Goal: Information Seeking & Learning: Find specific fact

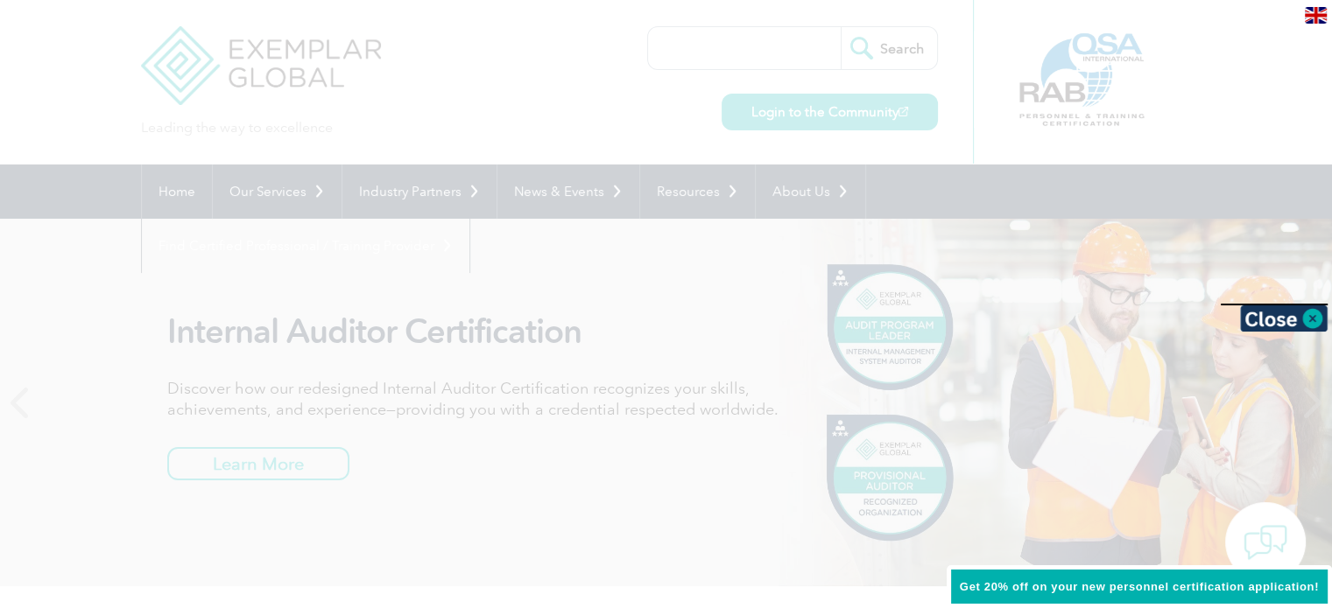
click at [728, 48] on div at bounding box center [666, 304] width 1332 height 608
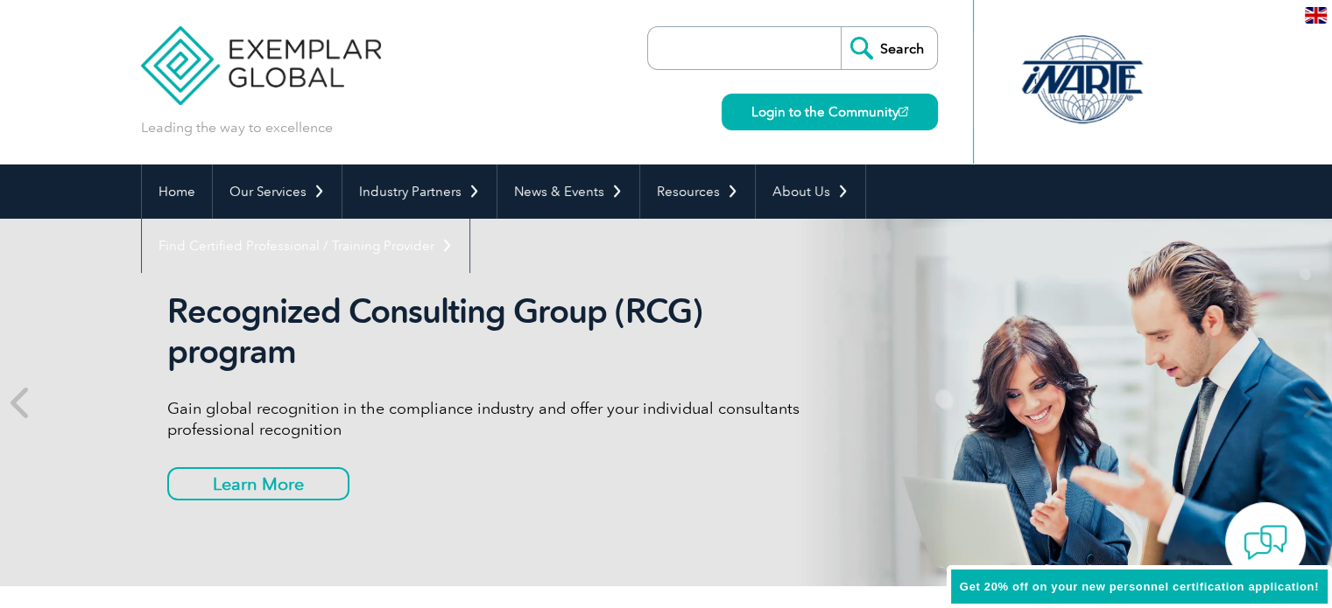
click at [735, 53] on input "search" at bounding box center [749, 48] width 184 height 42
type input "INTERNATIONAL SERVICES OF COMPLIANCE"
click at [866, 48] on input "Search" at bounding box center [888, 48] width 96 height 42
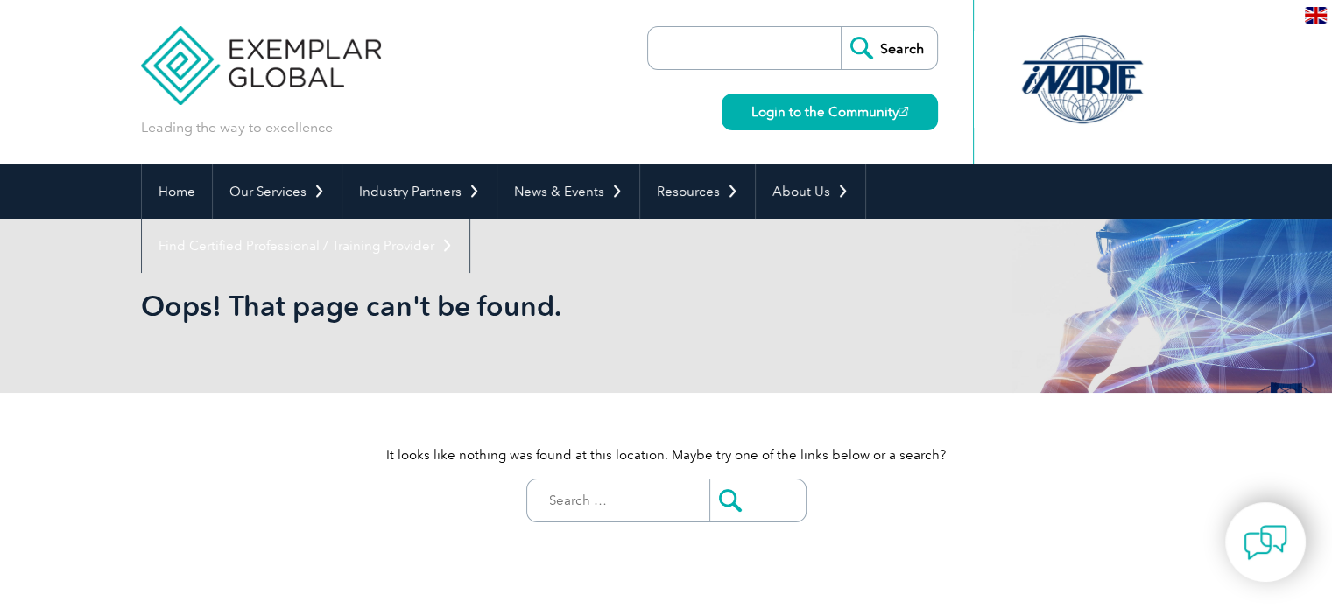
click at [620, 495] on input "Search for:" at bounding box center [622, 501] width 173 height 42
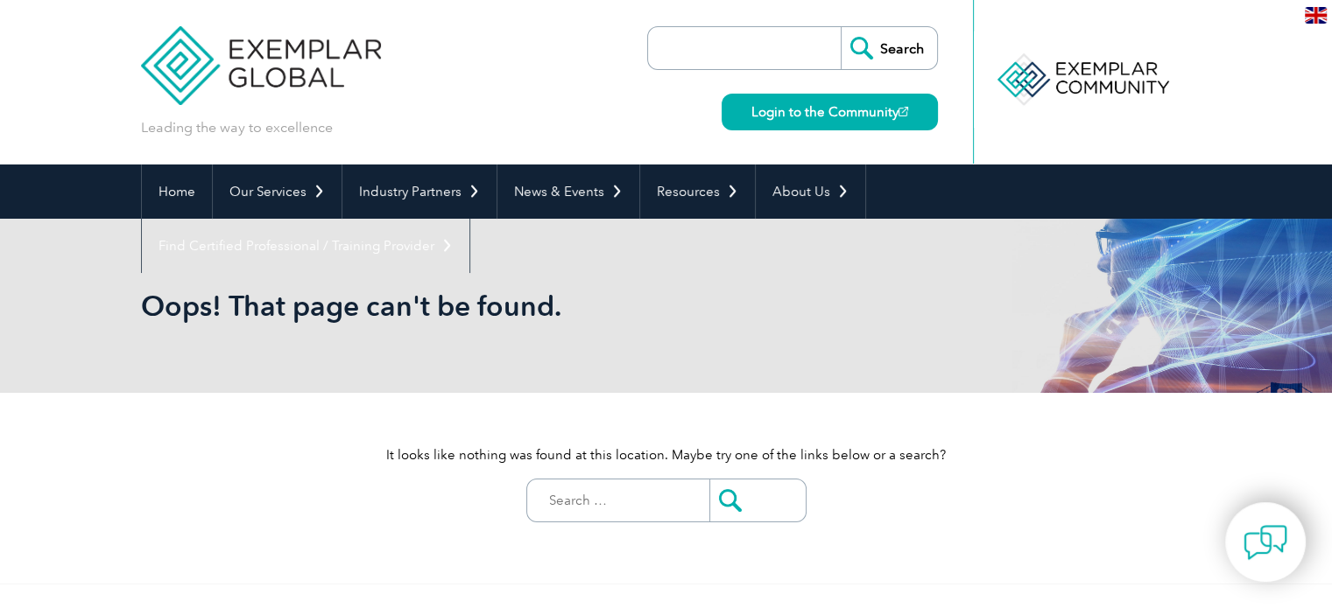
paste input "INTERNATIONAL [DOMAIN_NAME] SERVICES OF COMPLIANCE"
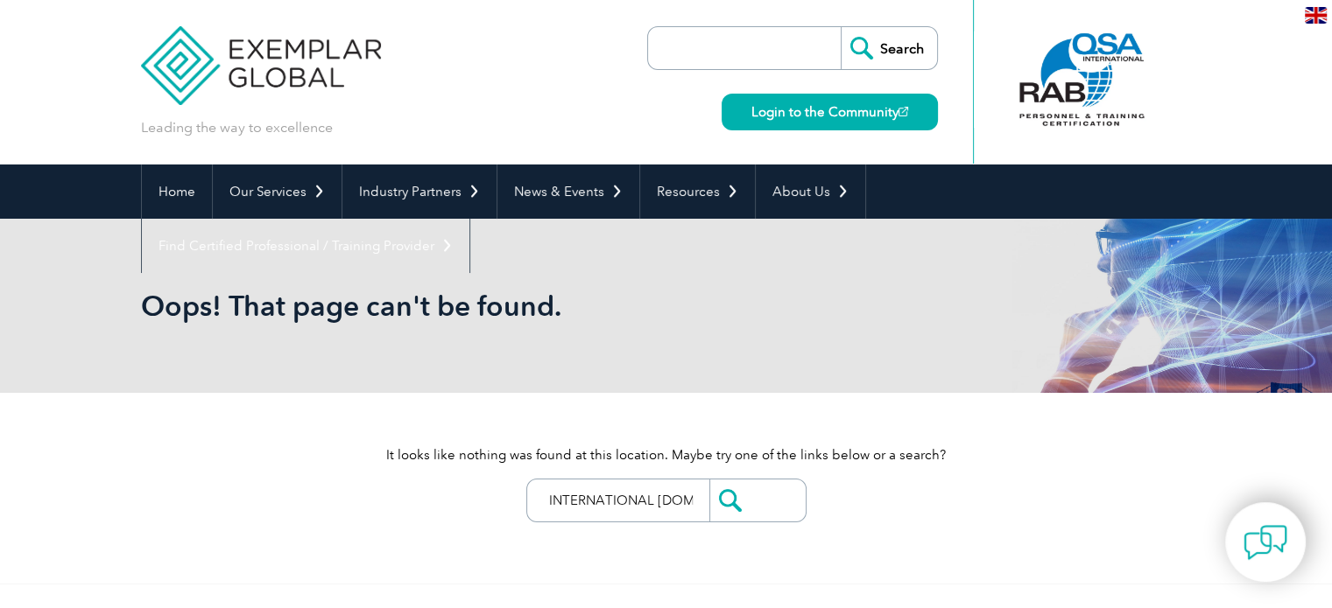
drag, startPoint x: 686, startPoint y: 500, endPoint x: 657, endPoint y: 507, distance: 29.7
click at [657, 507] on input "INTERNATIONAL [DOMAIN_NAME] SERVICES OF COMPLIANCE" at bounding box center [622, 501] width 173 height 42
type input "INTERNATIONAL"
drag, startPoint x: 664, startPoint y: 501, endPoint x: 480, endPoint y: 500, distance: 184.7
click at [480, 500] on div "It looks like nothing was found at this location. Maybe try one of the links be…" at bounding box center [666, 488] width 1051 height 191
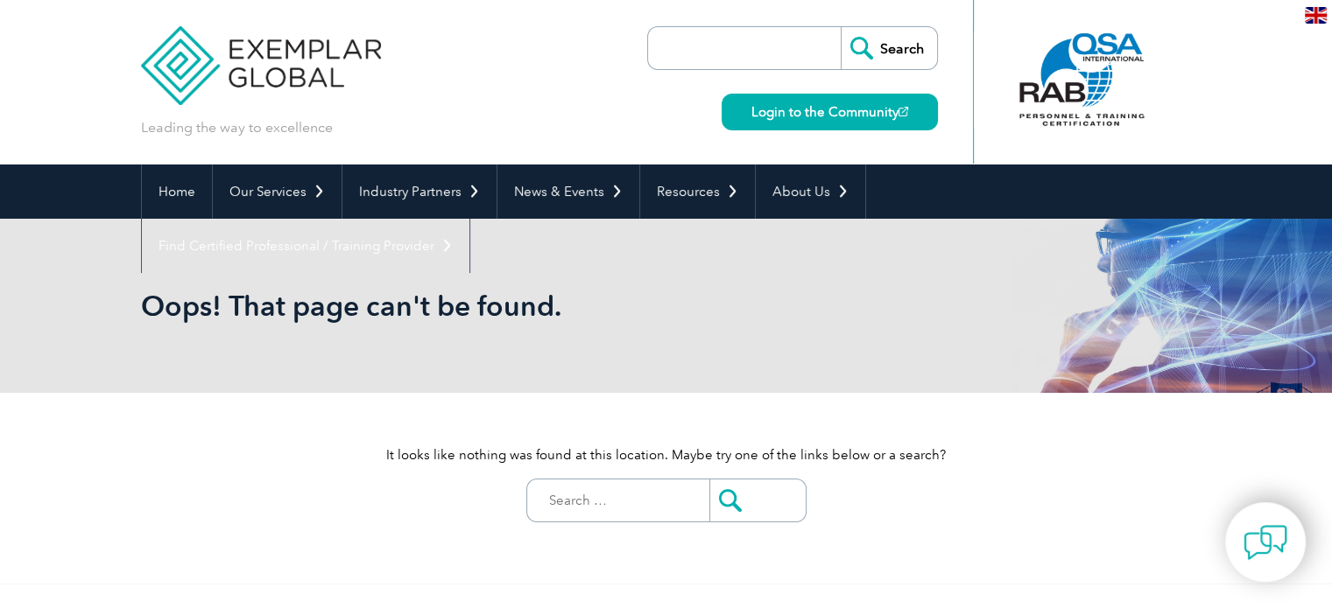
paste input "INTERNATIONAL [DOMAIN_NAME] SERVICES OF COMPLIANCE"
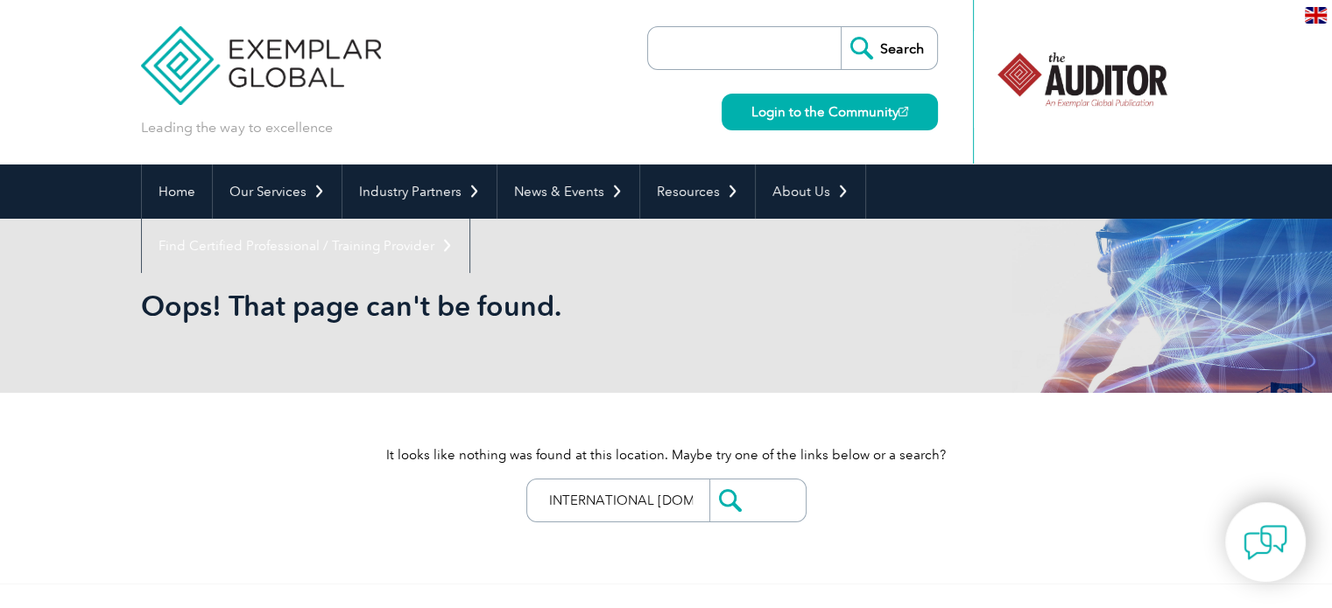
drag, startPoint x: 686, startPoint y: 507, endPoint x: 575, endPoint y: 506, distance: 111.2
click at [495, 507] on div "It looks like nothing was found at this location. Maybe try one of the links be…" at bounding box center [666, 488] width 1051 height 191
click at [676, 503] on input "INTERNATIONAL [DOMAIN_NAME] SERVICES OF COMPLIANCE" at bounding box center [622, 501] width 173 height 42
click at [662, 503] on input "INTERNATIONAL [DOMAIN_NAME] SERVICES OF COMPLIANCE" at bounding box center [622, 501] width 173 height 42
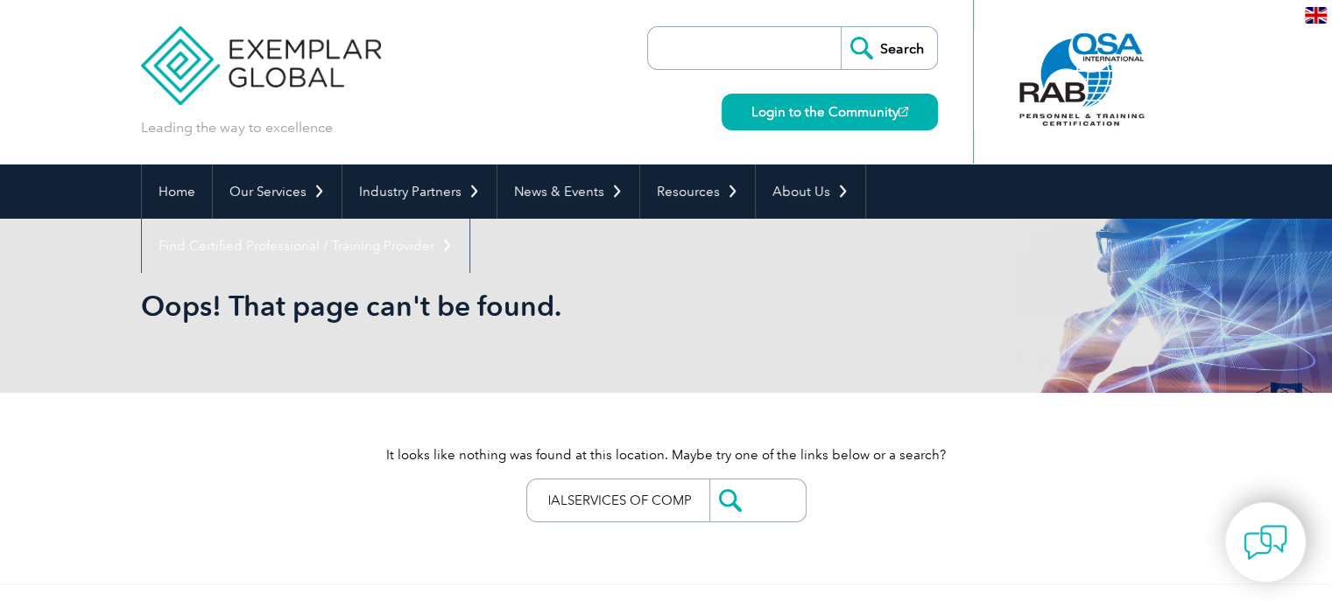
scroll to position [0, 76]
drag, startPoint x: 564, startPoint y: 500, endPoint x: 701, endPoint y: 527, distance: 140.1
click at [566, 500] on input "INTERNATIONALSERVICES OF COMPLIANCE" at bounding box center [622, 501] width 173 height 42
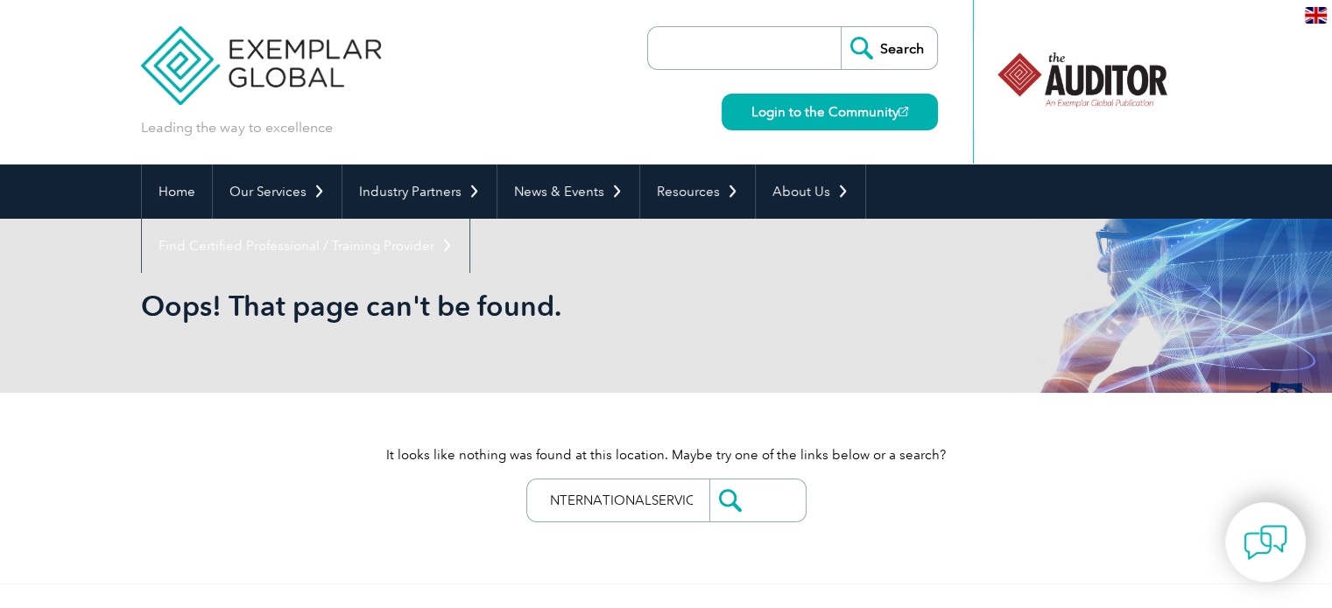
scroll to position [0, 0]
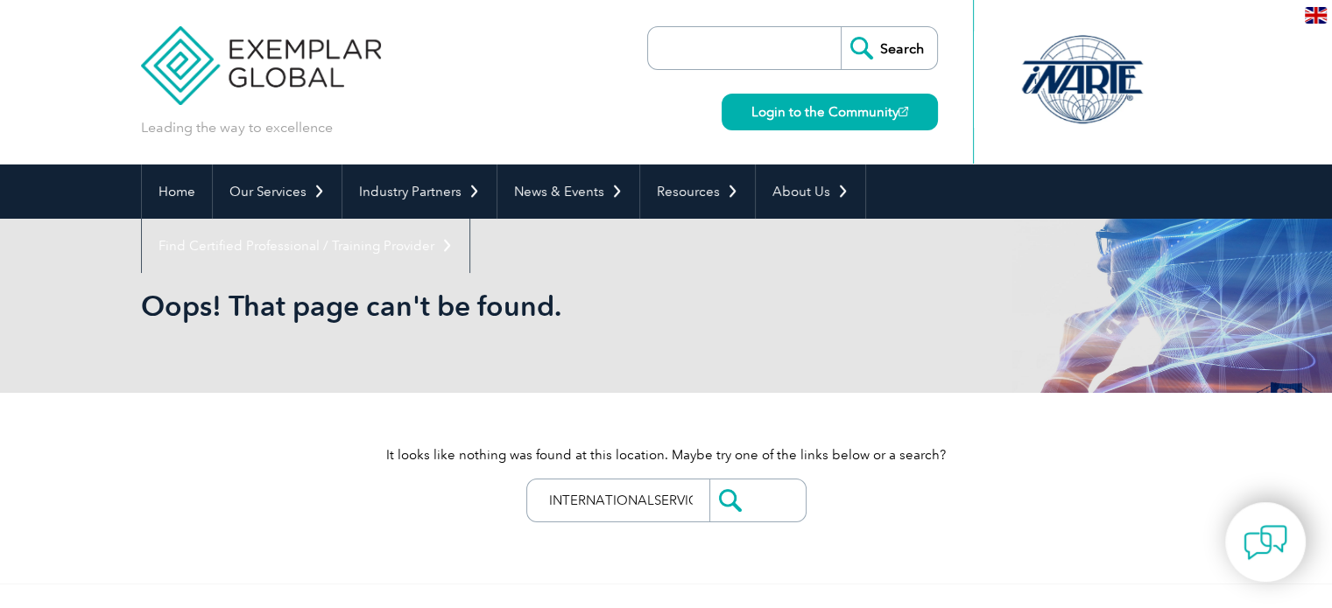
click at [662, 500] on input "INTERNATIONALSERVICES OF COMPLIANCE" at bounding box center [622, 501] width 173 height 42
click at [658, 500] on input "INTERNATIONALSERVICES OF COMPLIANCE" at bounding box center [622, 501] width 173 height 42
type input "INTERNATIONAL SERVICES OF COMPLIANCE"
click at [721, 500] on input "submit" at bounding box center [757, 501] width 96 height 42
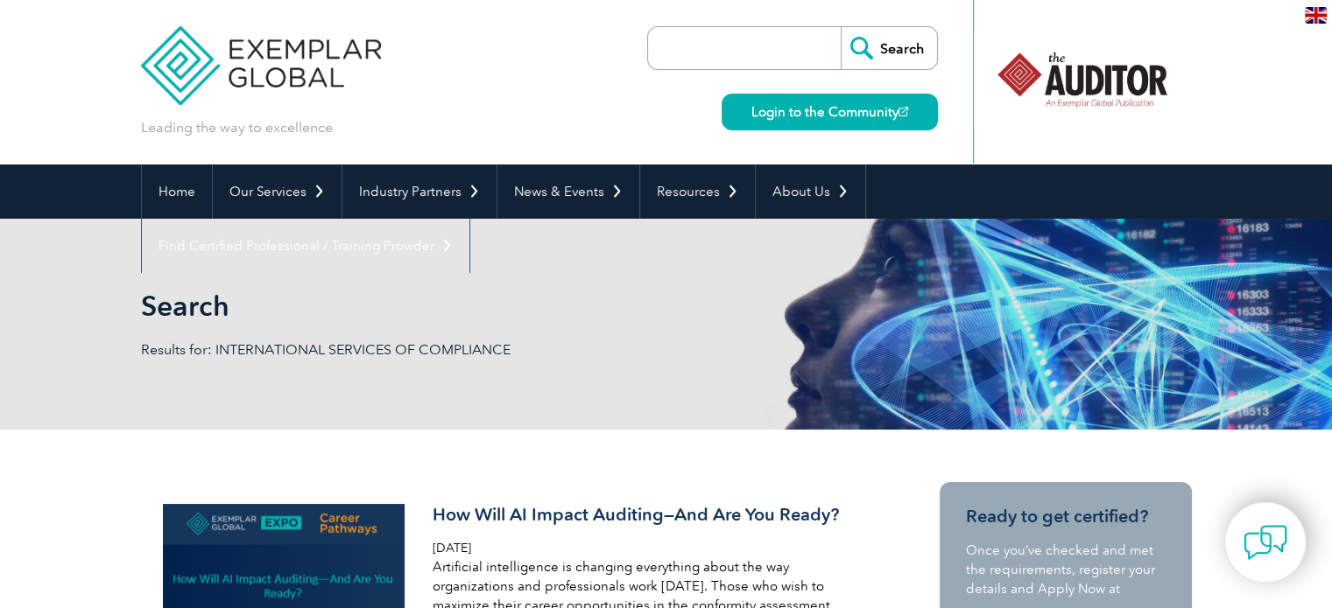
click at [887, 45] on input "Search" at bounding box center [888, 48] width 96 height 42
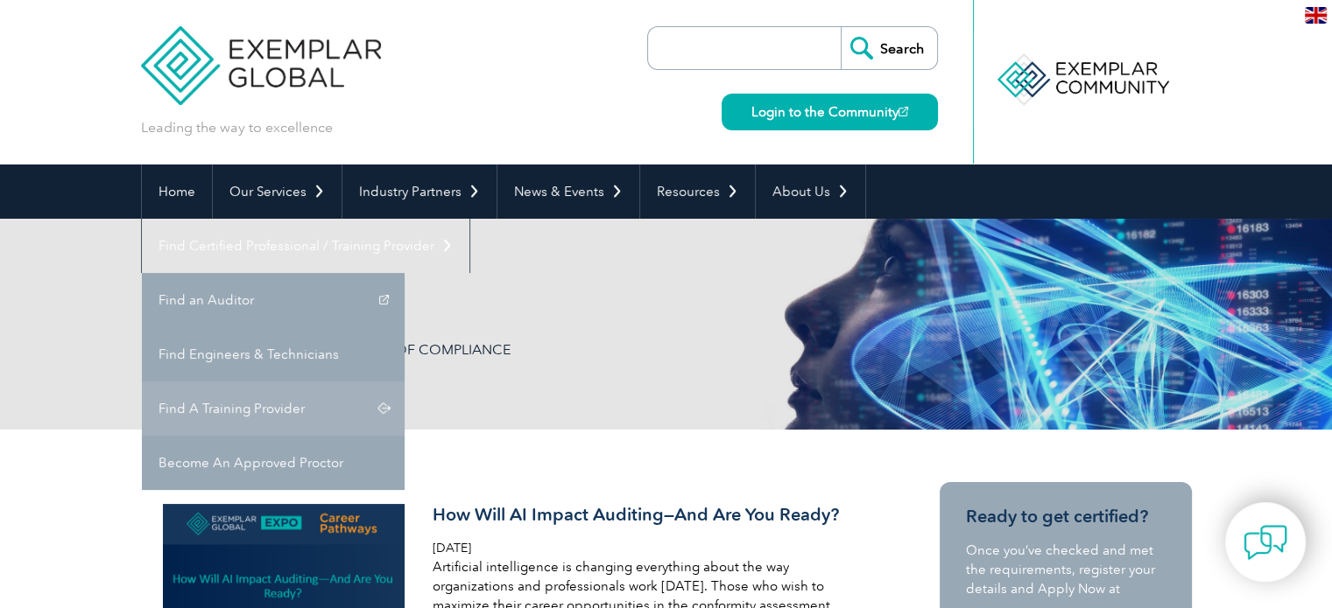
click at [404, 382] on link "Find A Training Provider" at bounding box center [273, 409] width 263 height 54
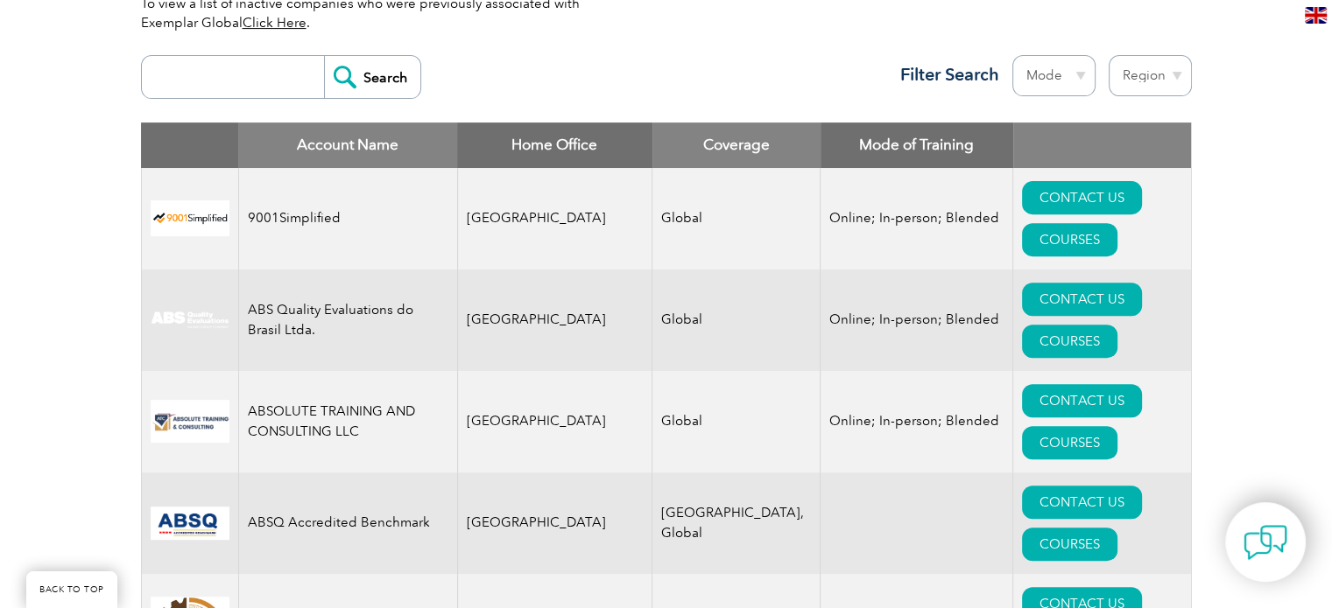
scroll to position [700, 0]
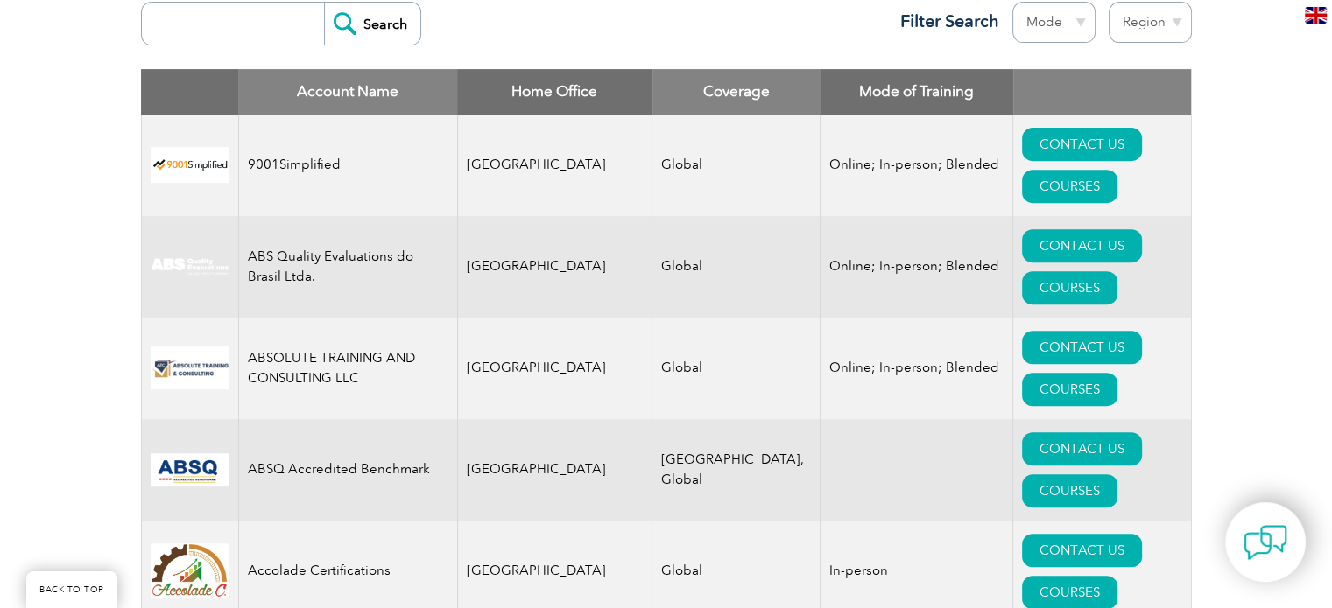
click at [243, 37] on input "search" at bounding box center [237, 24] width 173 height 42
drag, startPoint x: 253, startPoint y: 14, endPoint x: 254, endPoint y: 25, distance: 10.5
type input "international service of compliance"
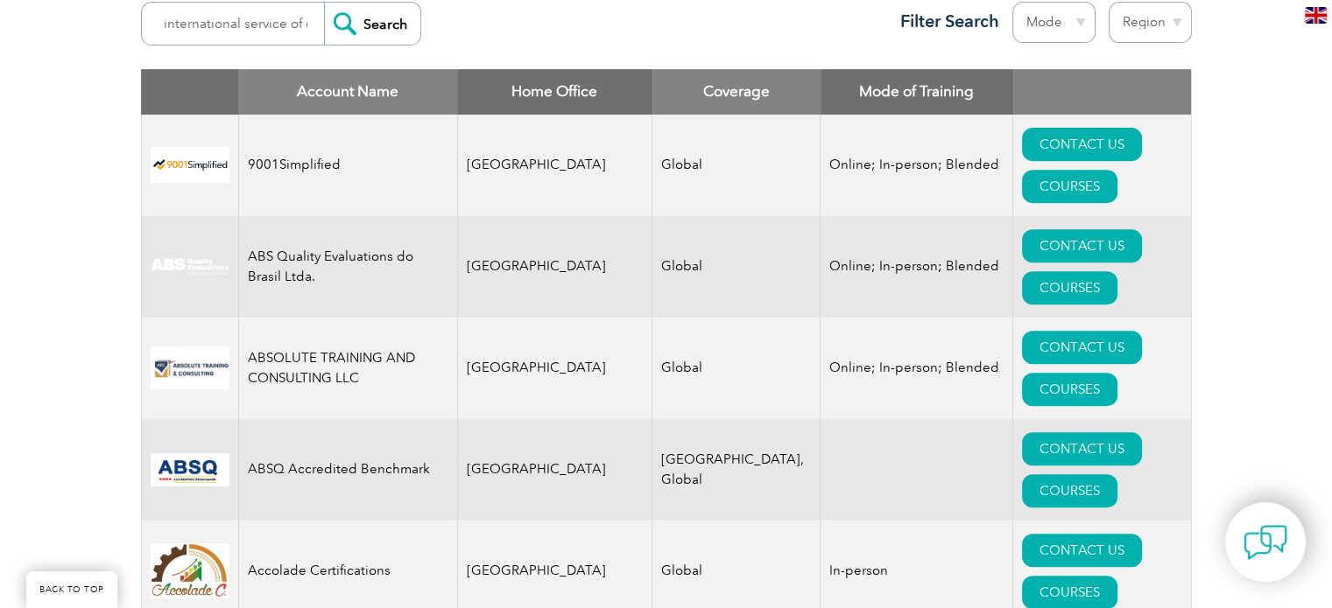
click at [353, 33] on input "Search" at bounding box center [372, 24] width 96 height 42
click at [363, 25] on input "Search" at bounding box center [372, 24] width 96 height 42
click at [329, 16] on input "Search" at bounding box center [372, 24] width 96 height 42
click at [231, 20] on input "international service of compliance" at bounding box center [237, 24] width 173 height 42
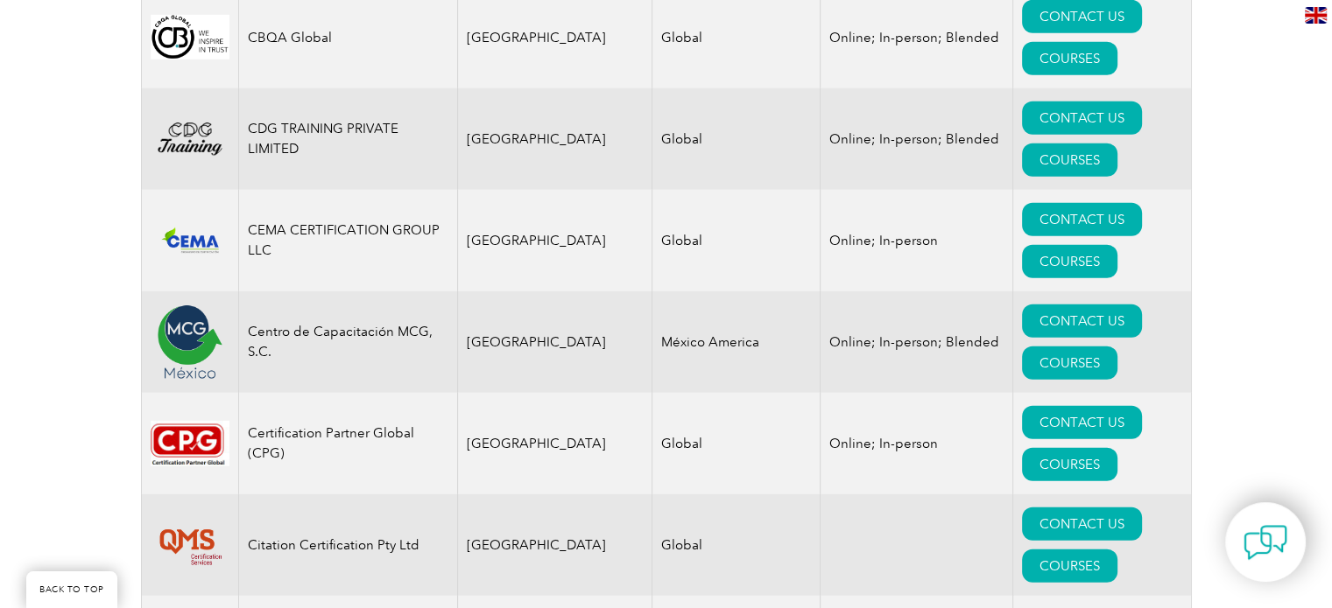
scroll to position [5428, 0]
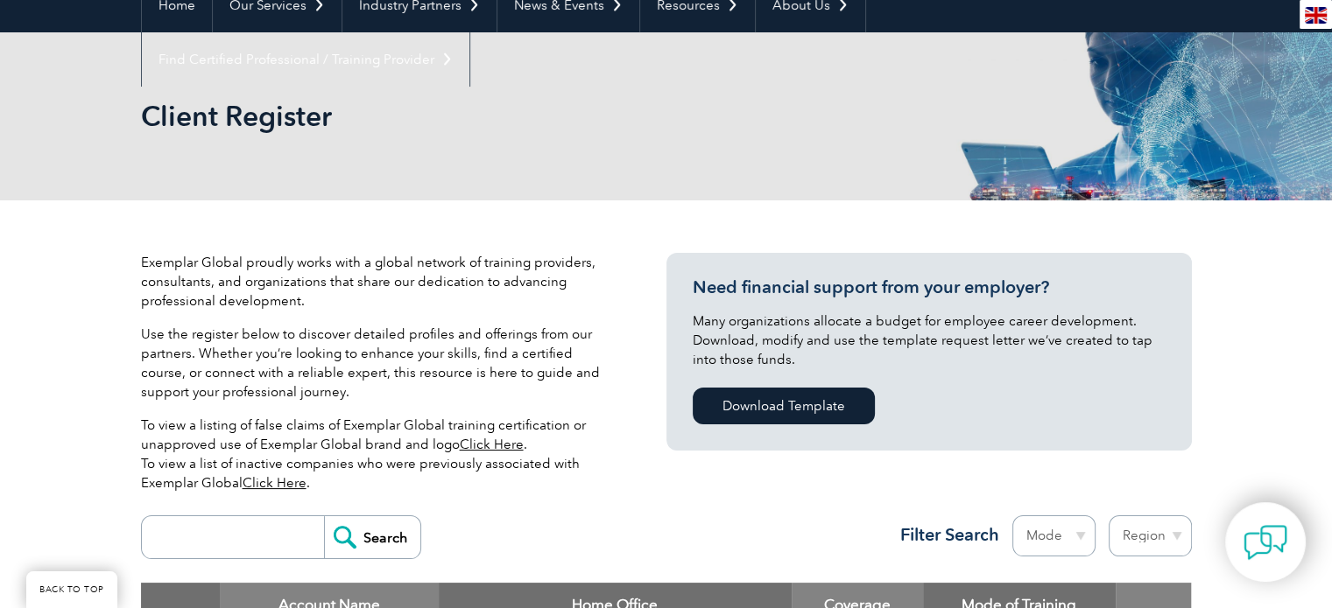
scroll to position [438, 0]
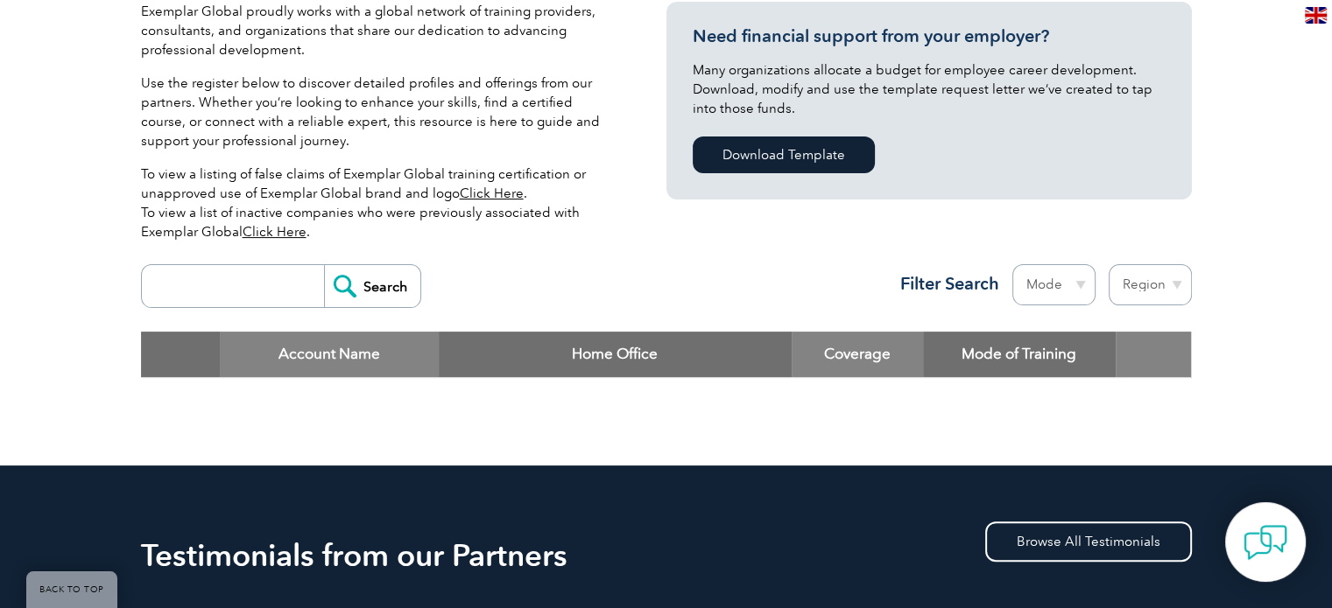
click at [240, 277] on input "search" at bounding box center [237, 286] width 173 height 42
drag, startPoint x: 165, startPoint y: 283, endPoint x: 389, endPoint y: 286, distance: 224.1
click at [389, 286] on form "Search" at bounding box center [281, 286] width 280 height 44
paste input "INTERNATIONAL [DOMAIN_NAME] SERVICES OF COMPLIANCE"
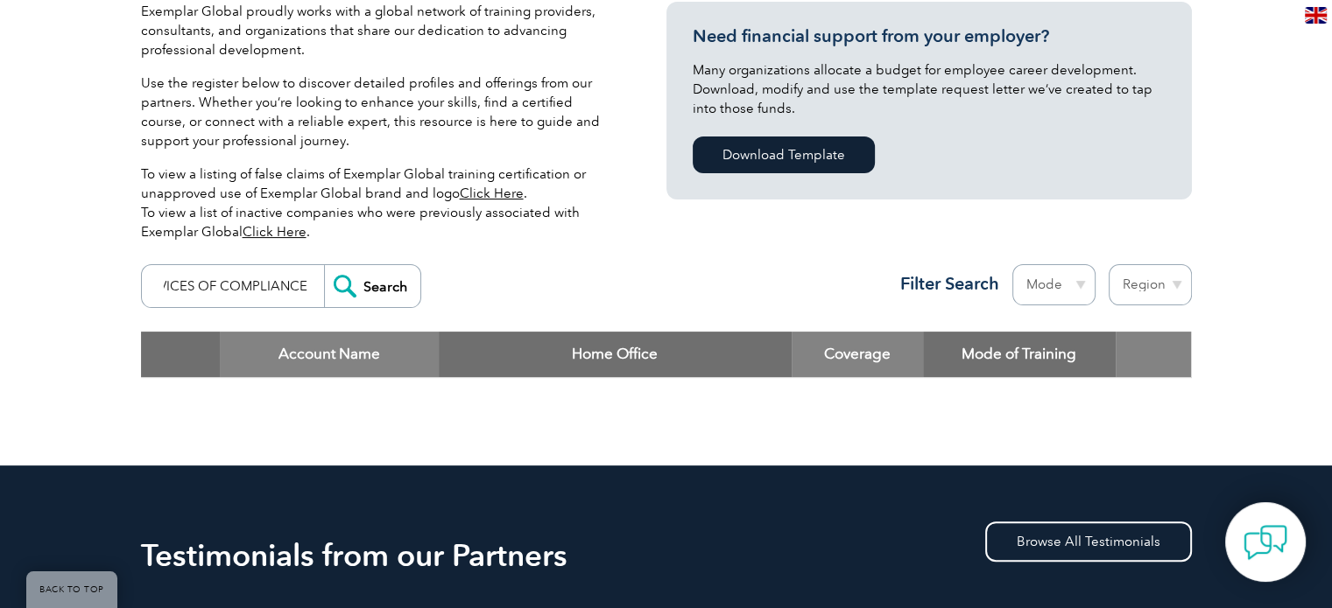
type input "INTERNATIONAL [DOMAIN_NAME] SERVICES OF COMPLIANCE"
click at [372, 285] on input "Search" at bounding box center [372, 286] width 96 height 42
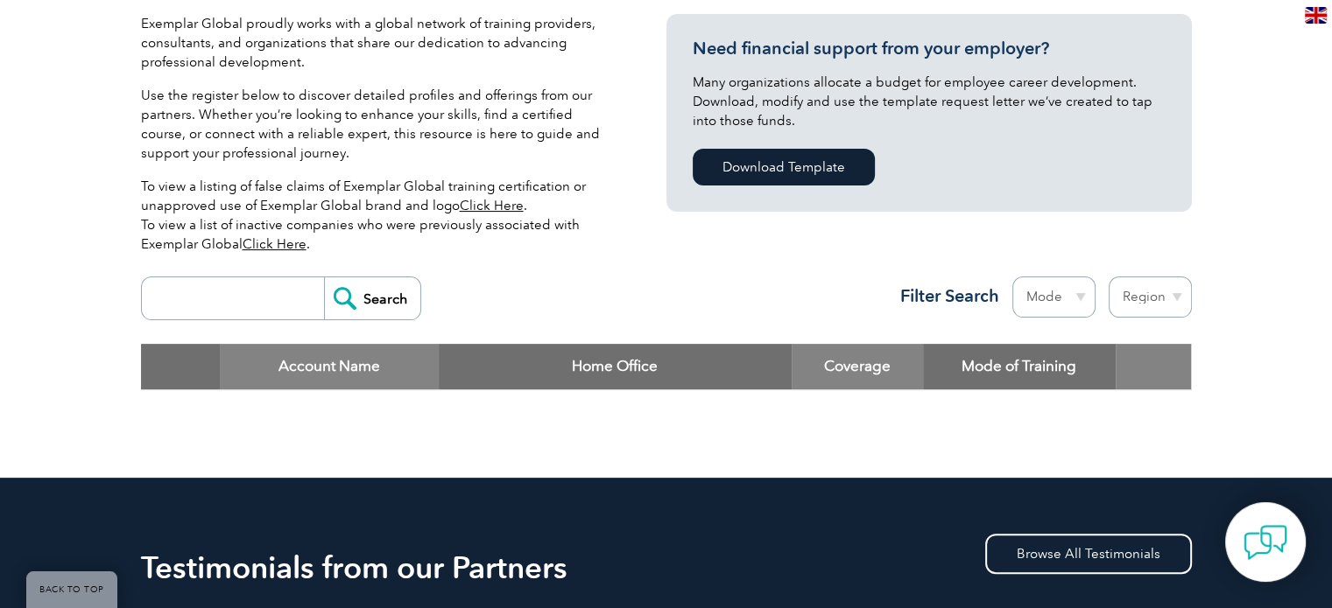
scroll to position [525, 0]
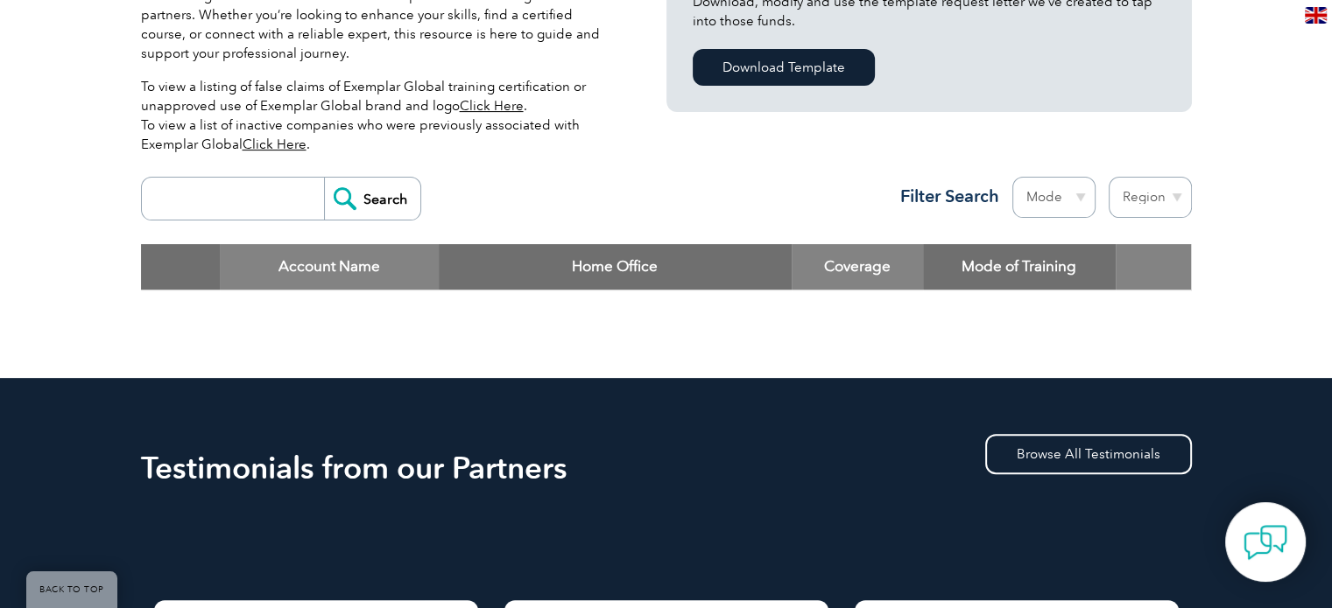
click at [242, 204] on input "search" at bounding box center [237, 199] width 173 height 42
click at [235, 188] on input "search" at bounding box center [237, 199] width 173 height 42
paste input "INTERNATIONAL SERVICES OF COMPLIANCE"
type input "INTERNATIONAL SERVICES OF COMPLIANCE"
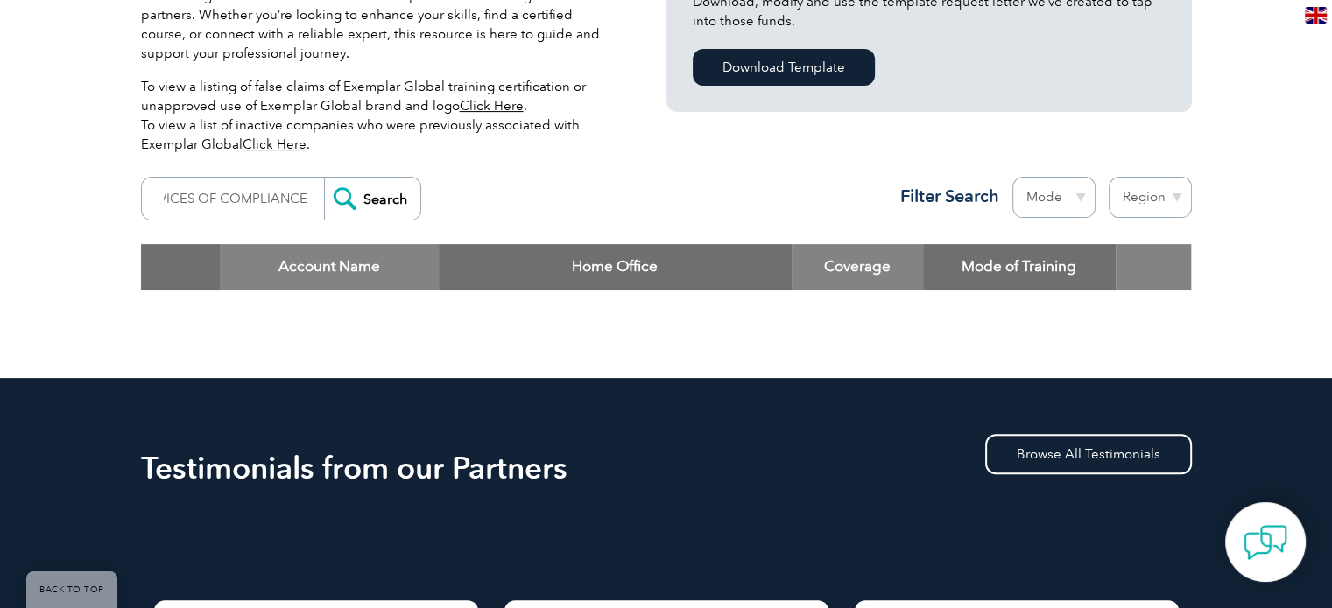
scroll to position [0, 0]
click at [361, 195] on input "Search" at bounding box center [372, 199] width 96 height 42
click at [340, 189] on input "Search" at bounding box center [372, 199] width 96 height 42
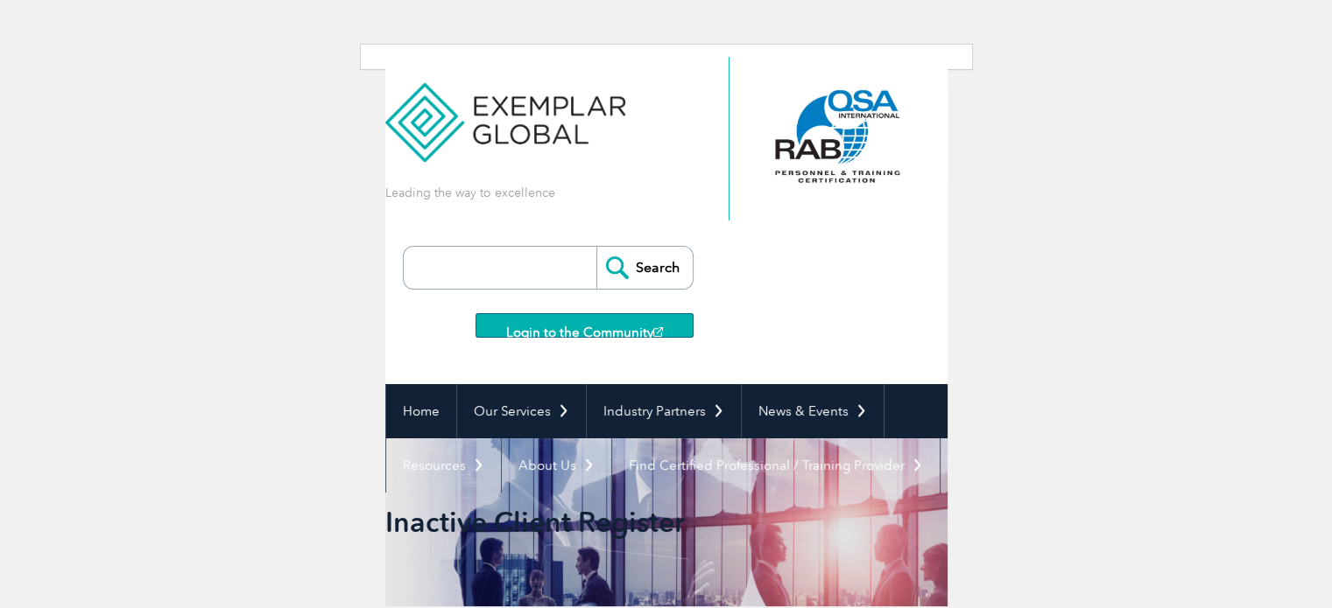
click at [486, 271] on input "search" at bounding box center [504, 268] width 184 height 42
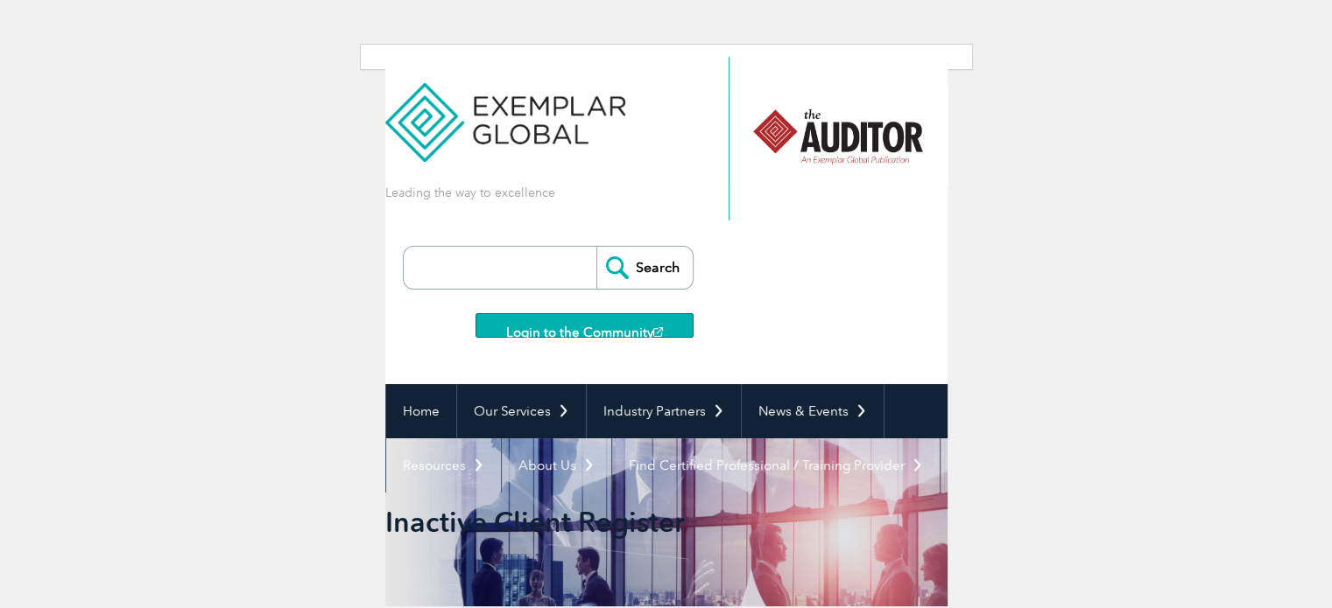
paste input "INTERNATIONAL SERVICES OF COMPLIANCE"
type input "INTERNATIONAL SERVICES OF COMPLIANCE"
drag, startPoint x: 631, startPoint y: 262, endPoint x: 622, endPoint y: 259, distance: 9.1
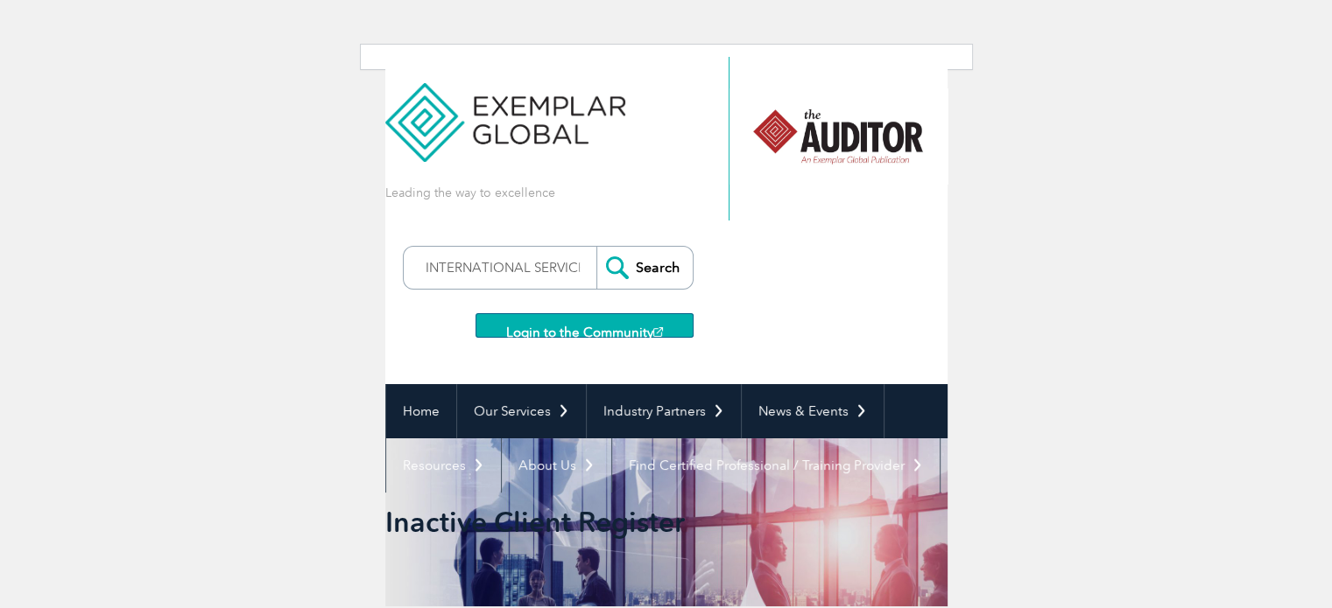
click at [632, 260] on input "Search" at bounding box center [644, 268] width 96 height 42
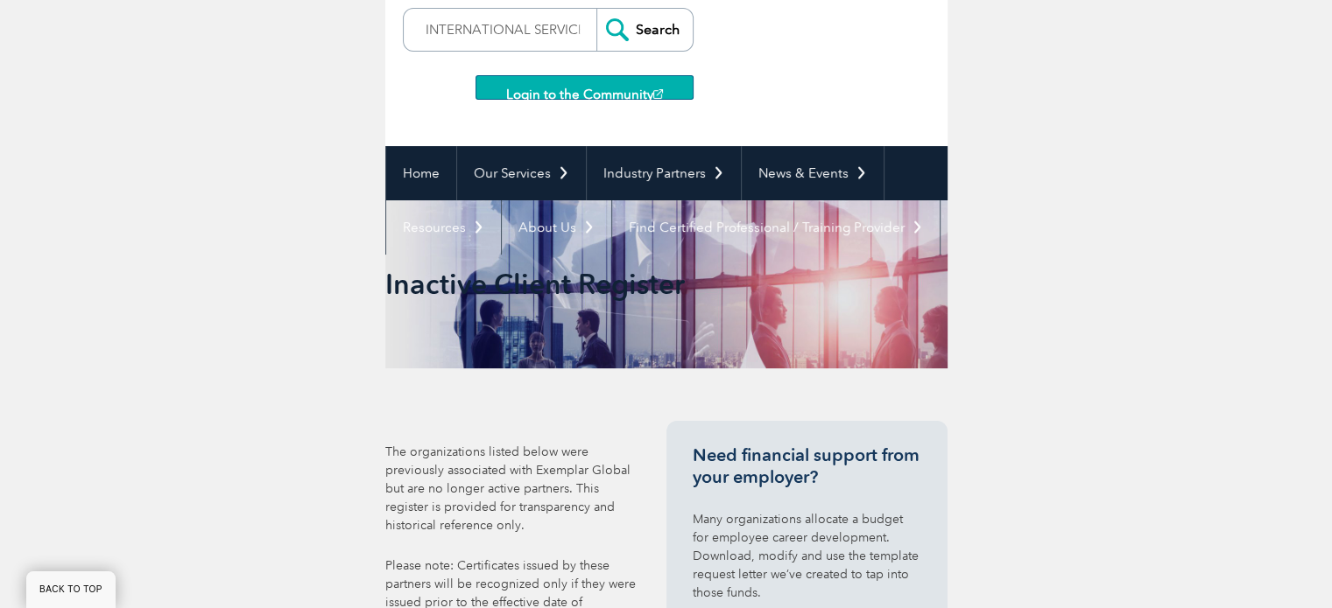
scroll to position [374, 0]
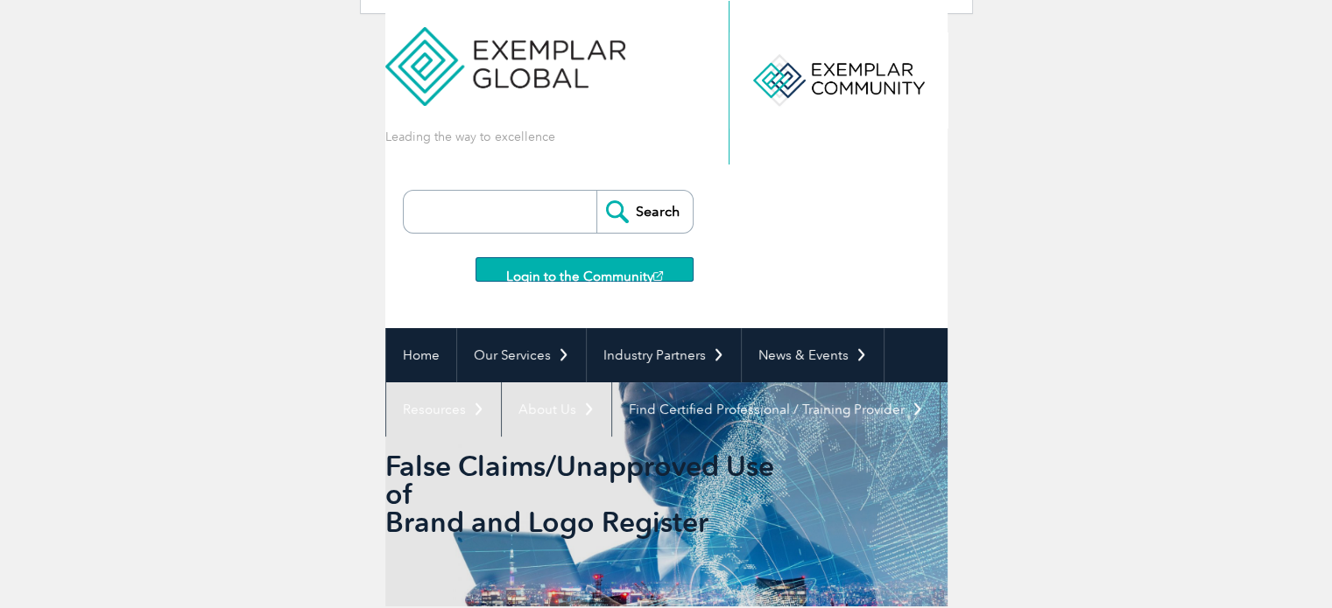
scroll to position [88, 0]
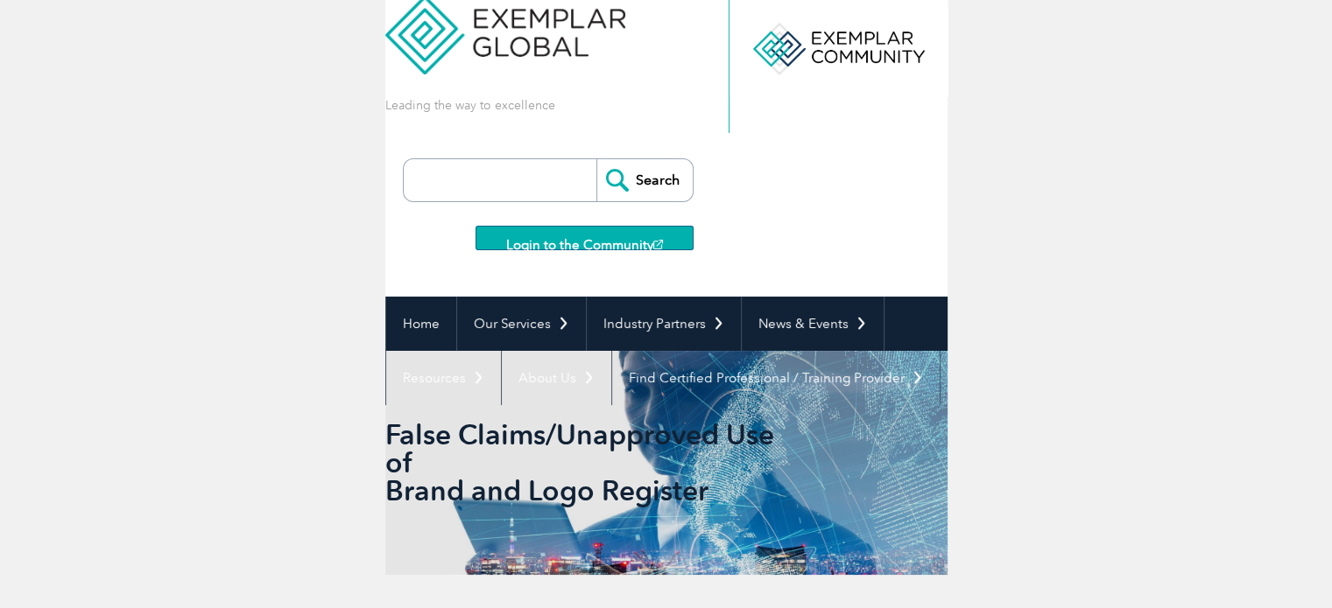
click at [524, 181] on input "search" at bounding box center [504, 180] width 184 height 42
paste input "INTERNATIONAL SERVICES OF COMPLIANCE"
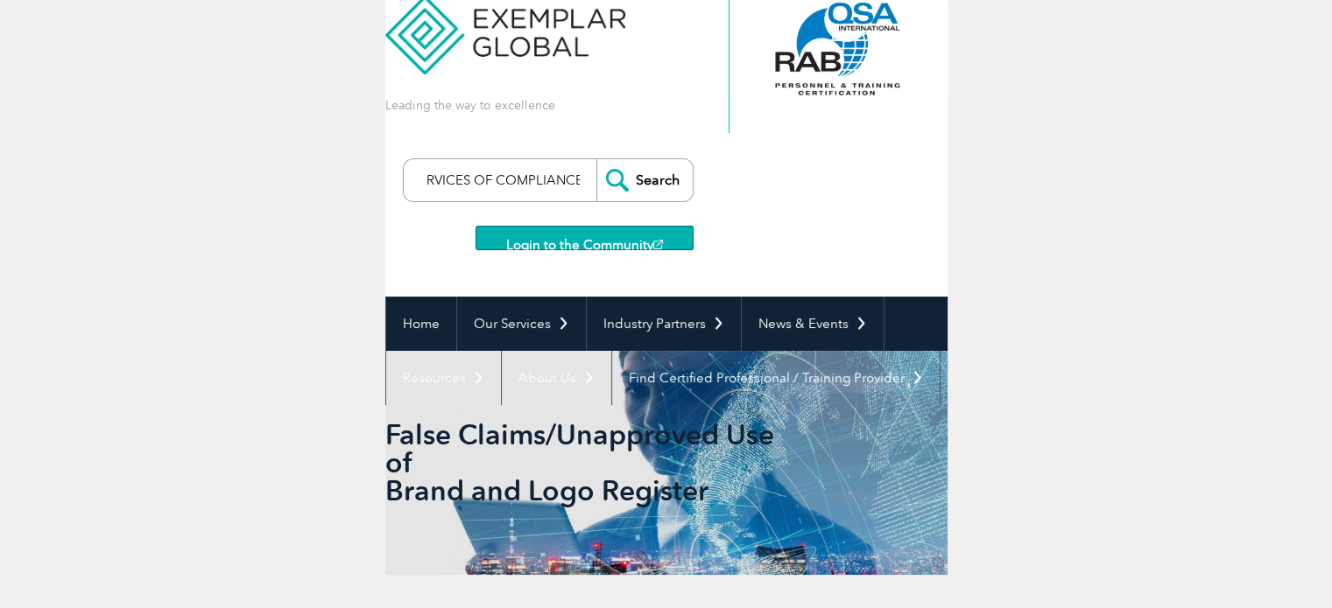
type input "INTERNATIONAL SERVICES OF COMPLIANCE"
click at [640, 181] on input "Search" at bounding box center [644, 180] width 96 height 42
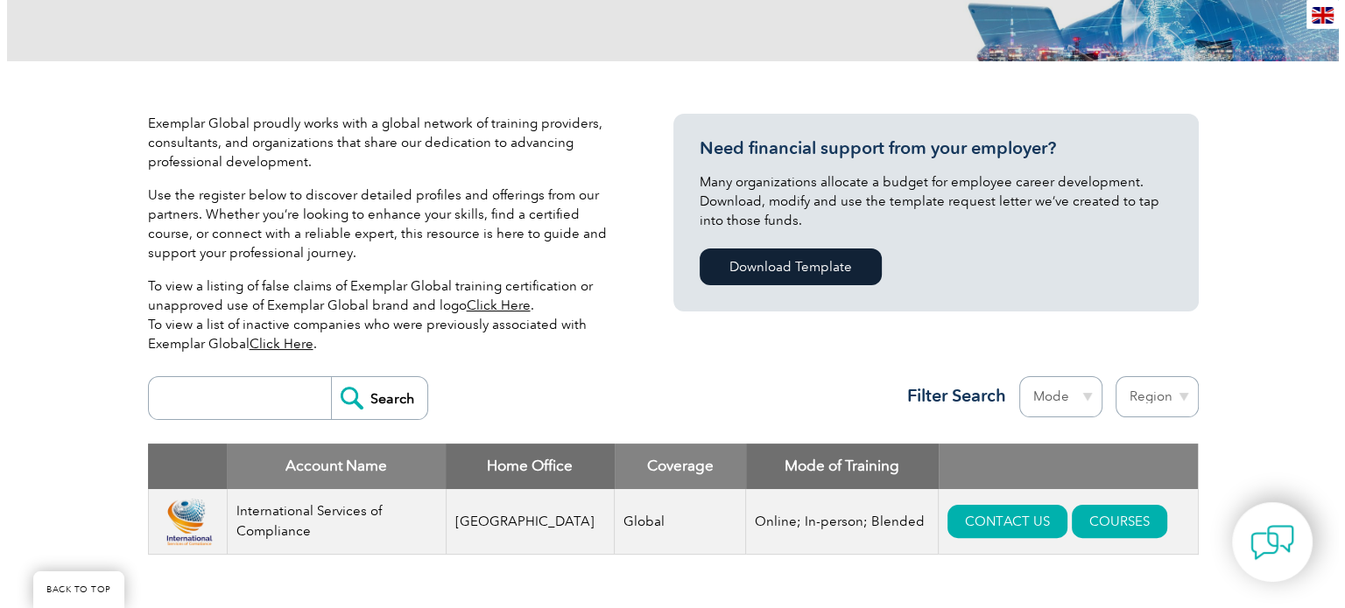
scroll to position [613, 0]
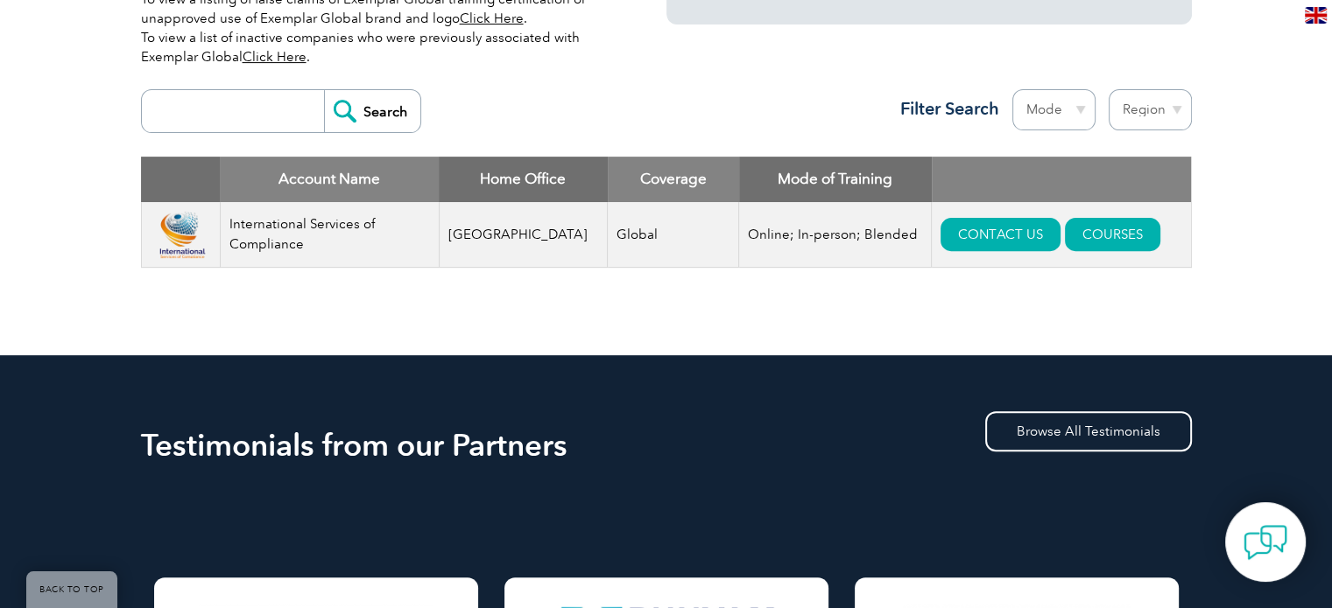
click at [247, 111] on input "search" at bounding box center [237, 111] width 173 height 42
click at [459, 314] on div "Exemplar Global proudly works with a global network of training providers, cons…" at bounding box center [666, 64] width 1051 height 581
click at [1065, 234] on link "COURSES" at bounding box center [1112, 234] width 95 height 33
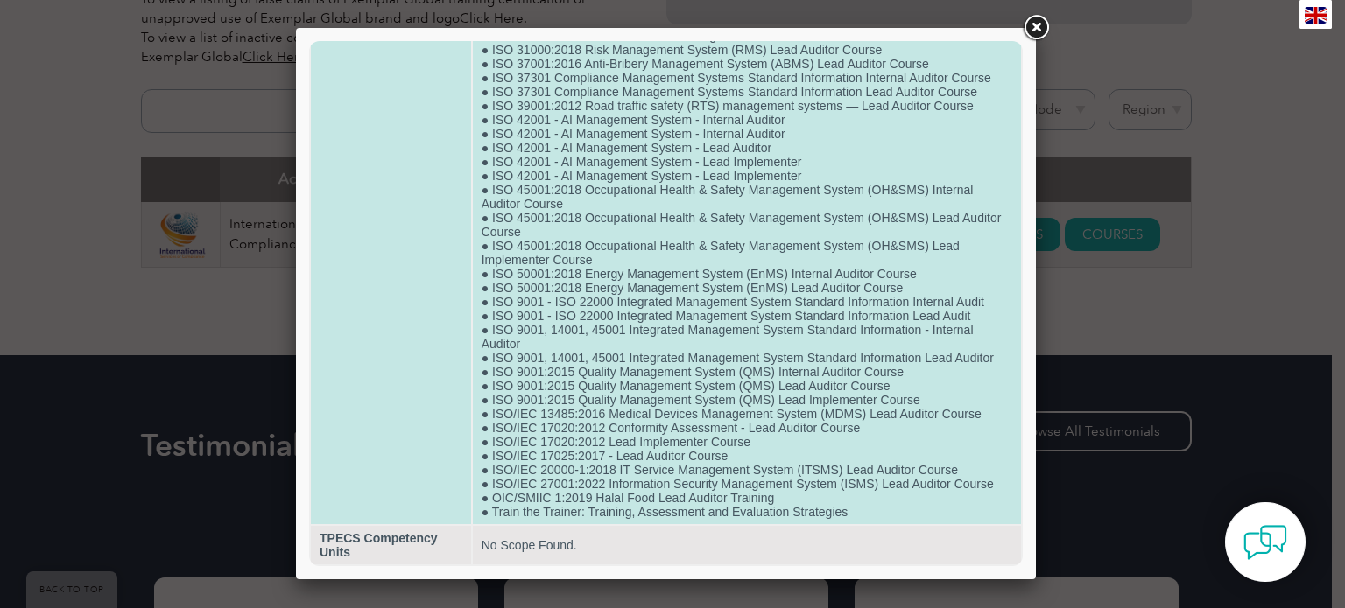
scroll to position [780, 0]
drag, startPoint x: 489, startPoint y: 409, endPoint x: 978, endPoint y: 407, distance: 488.5
drag, startPoint x: 737, startPoint y: 454, endPoint x: 503, endPoint y: 466, distance: 234.9
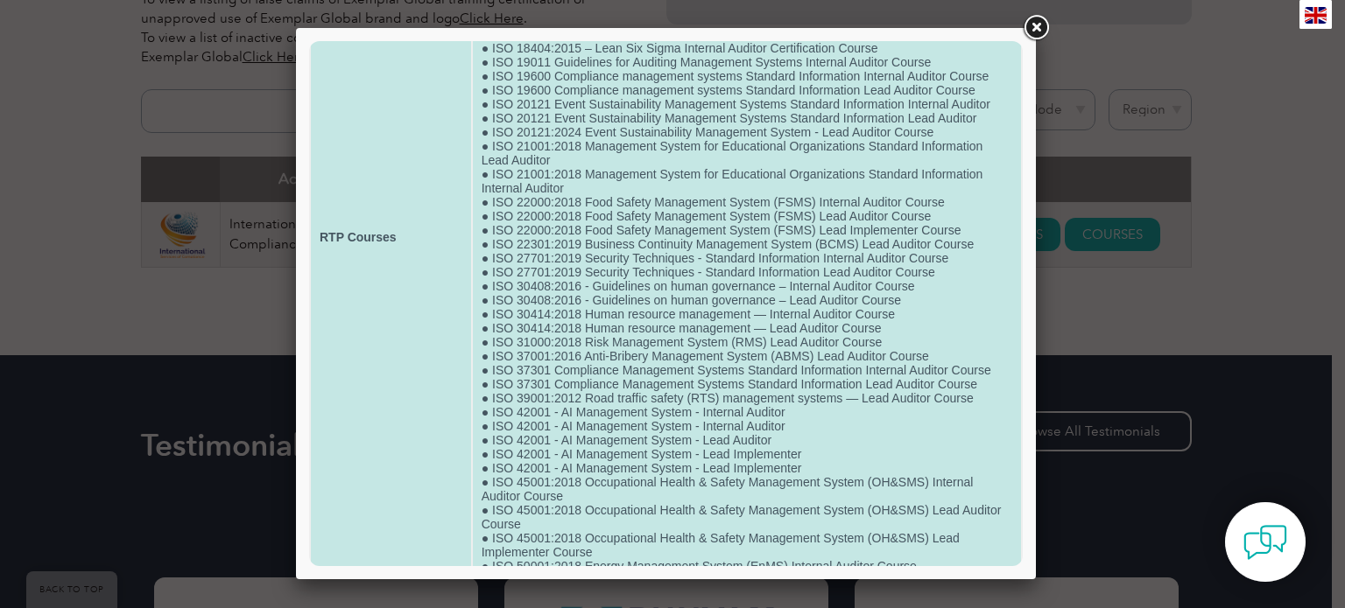
scroll to position [167, 0]
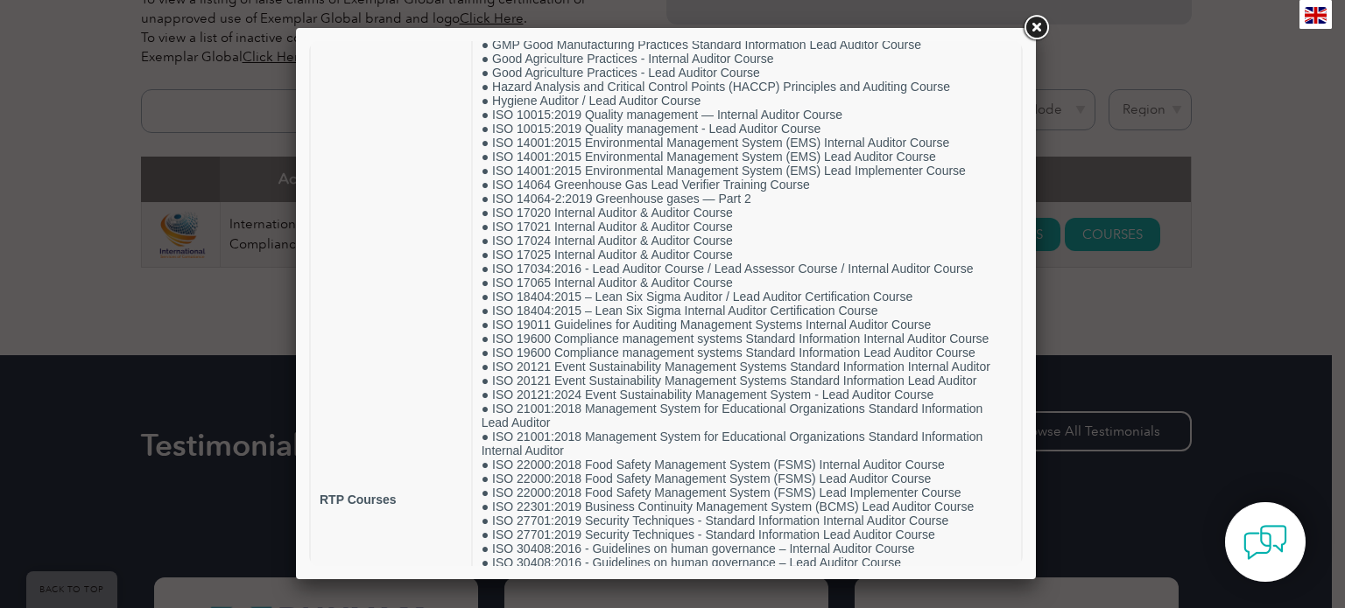
click at [1039, 31] on link at bounding box center [1036, 28] width 32 height 32
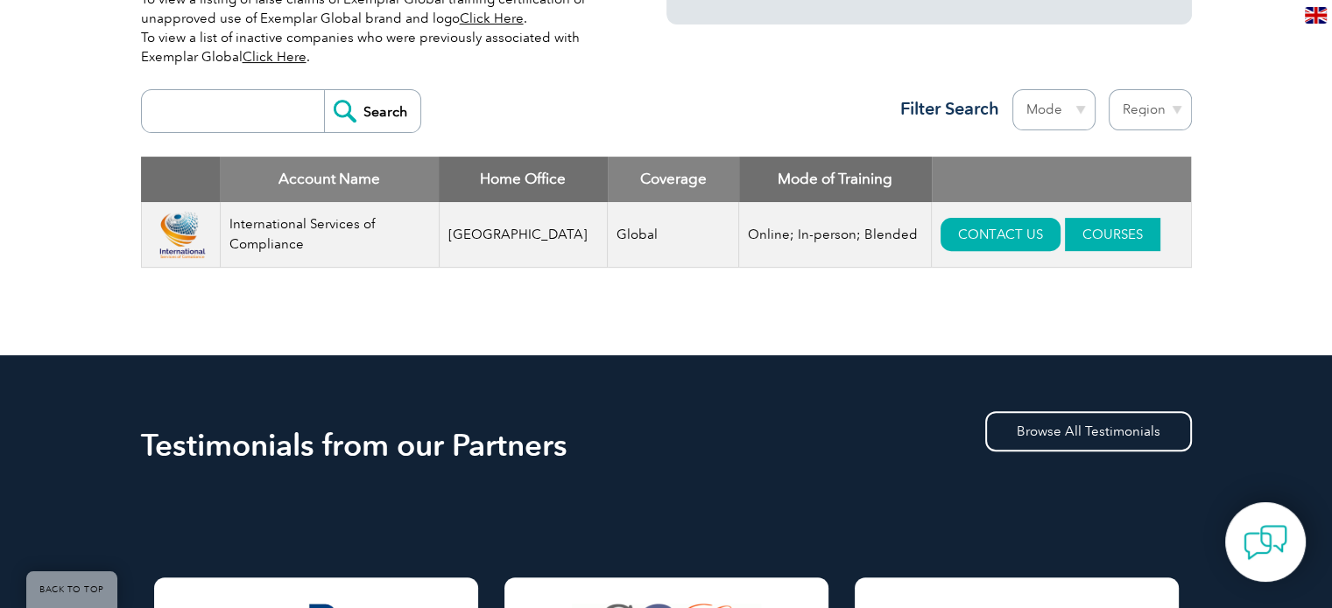
click at [1073, 230] on link "COURSES" at bounding box center [1112, 234] width 95 height 33
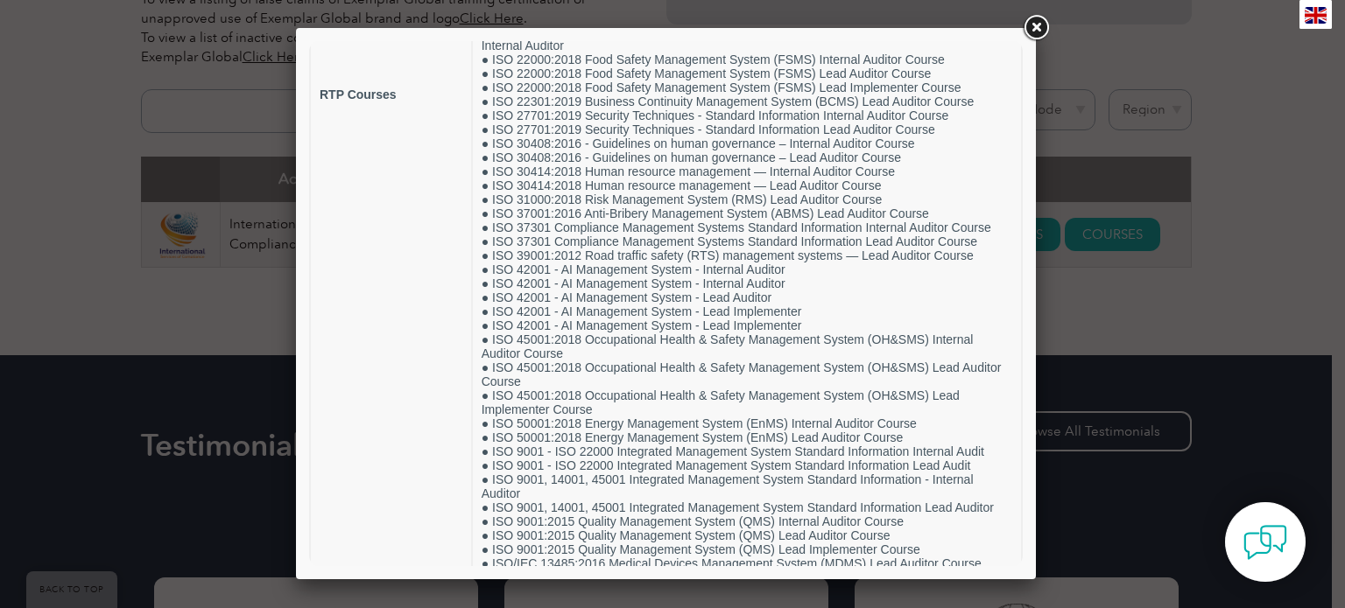
scroll to position [630, 0]
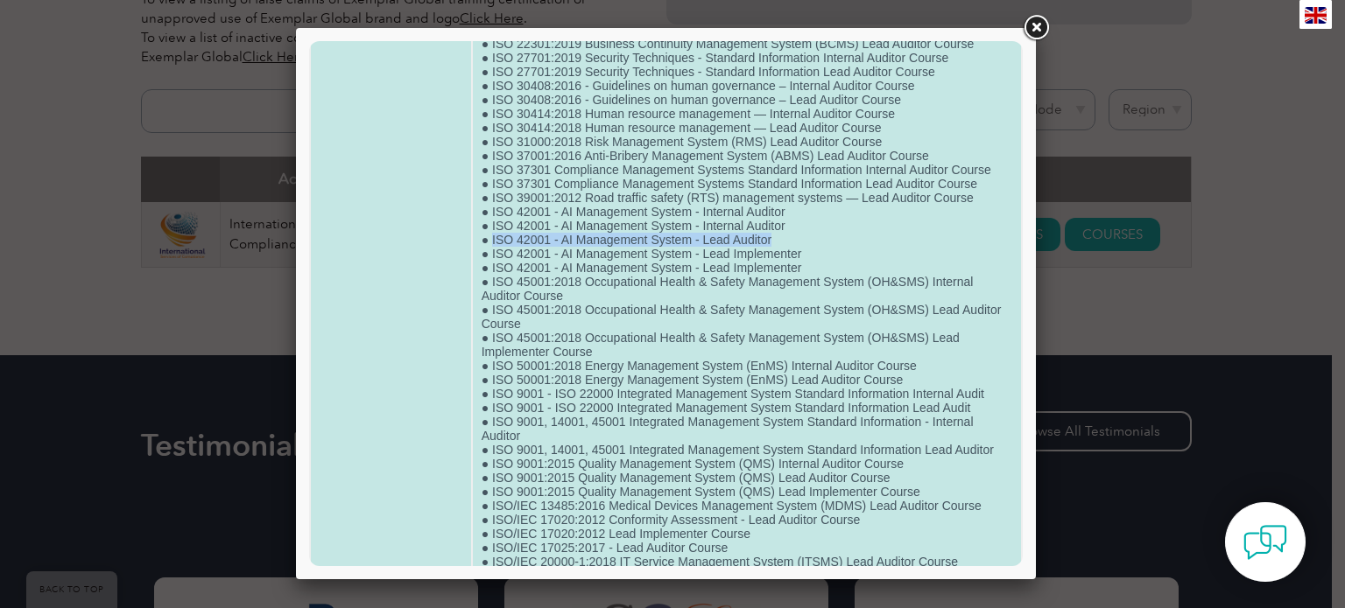
drag, startPoint x: 770, startPoint y: 278, endPoint x: 489, endPoint y: 283, distance: 281.1
click at [489, 283] on td "● ISO 14064-1:2018 Greenhouse gases — Part 1 ● ISO 14064-3:2019 Greenhouse gase…" at bounding box center [747, 36] width 548 height 1159
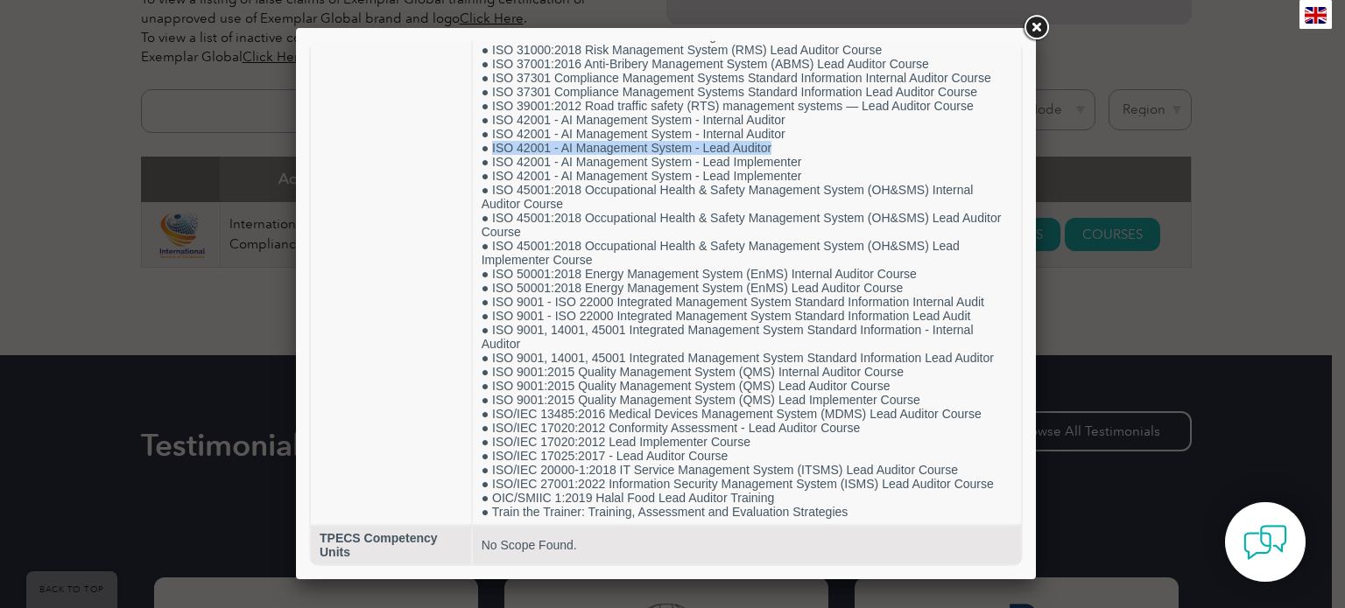
scroll to position [780, 0]
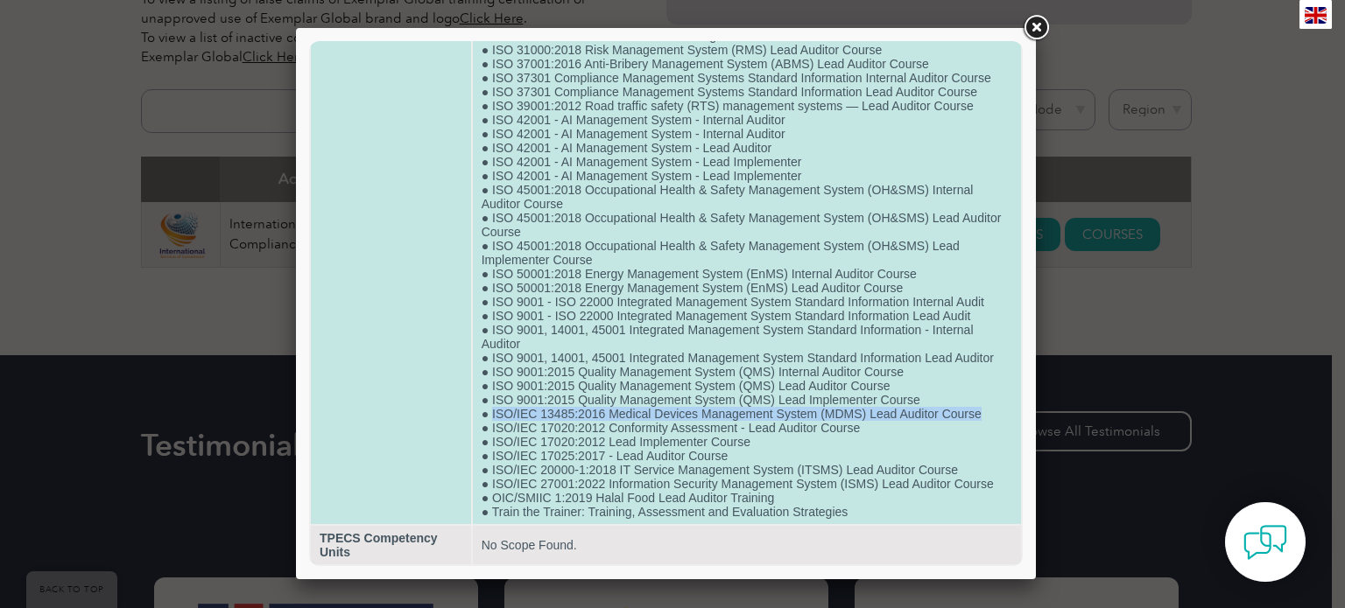
drag, startPoint x: 489, startPoint y: 409, endPoint x: 980, endPoint y: 409, distance: 491.1
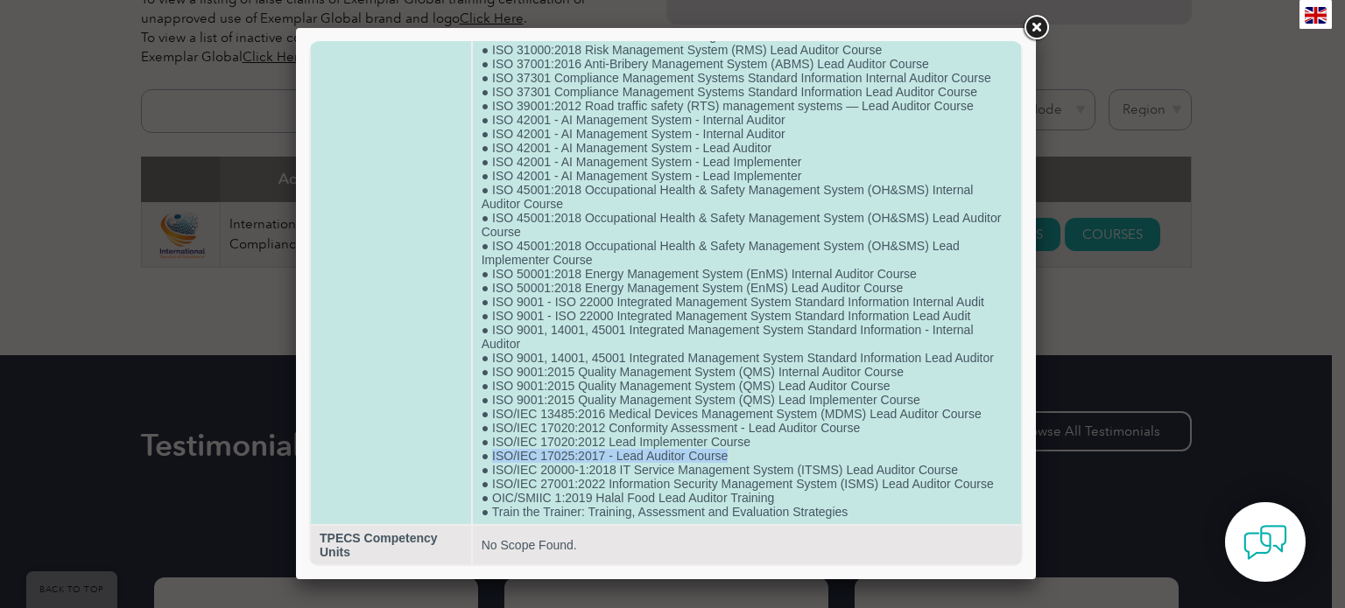
drag, startPoint x: 489, startPoint y: 452, endPoint x: 730, endPoint y: 454, distance: 240.8
drag, startPoint x: 488, startPoint y: 467, endPoint x: 845, endPoint y: 472, distance: 356.3
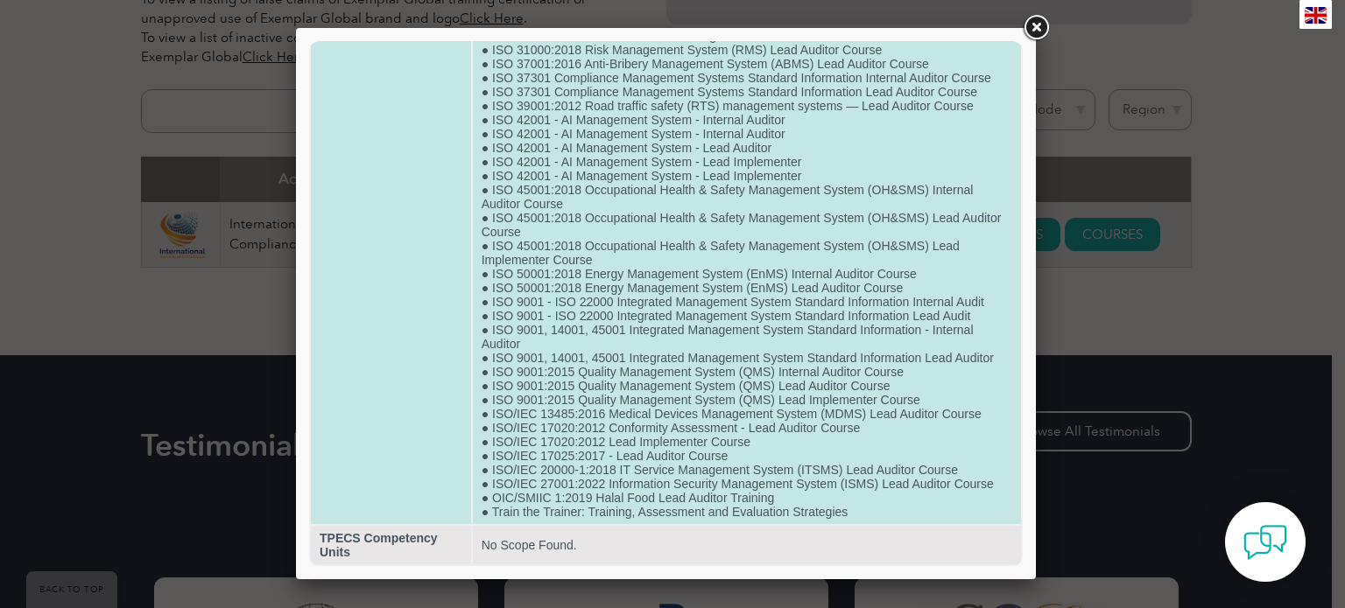
drag, startPoint x: 488, startPoint y: 479, endPoint x: 921, endPoint y: 493, distance: 432.7
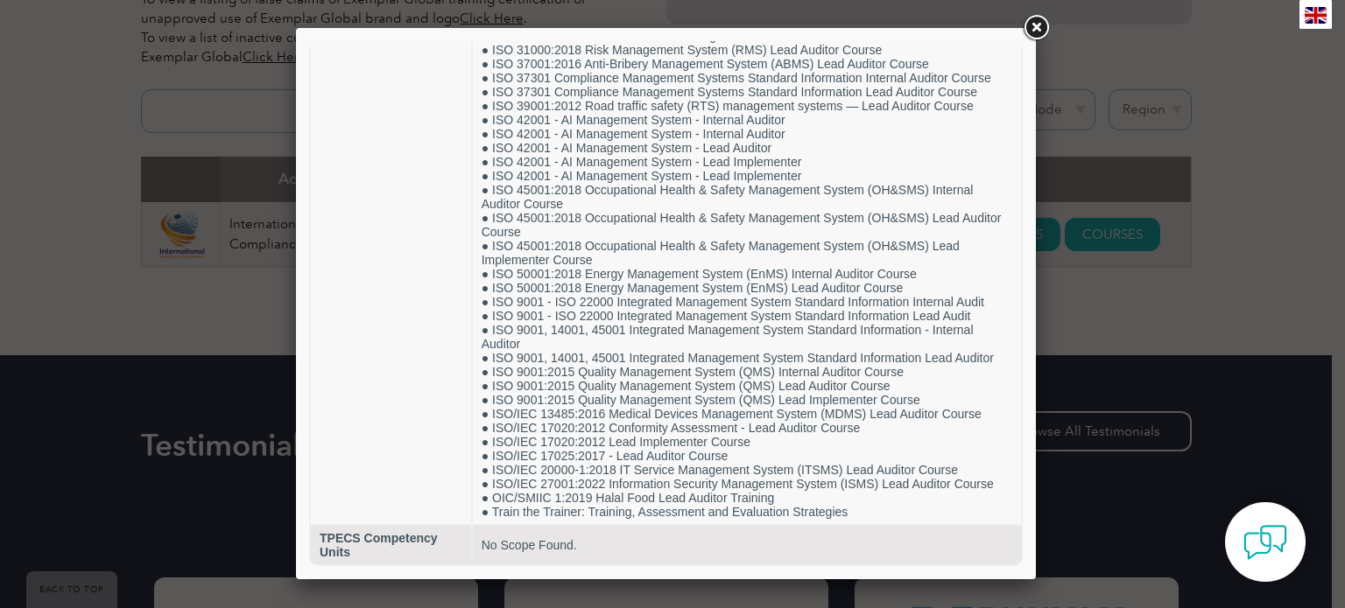
click at [1036, 25] on link at bounding box center [1036, 28] width 32 height 32
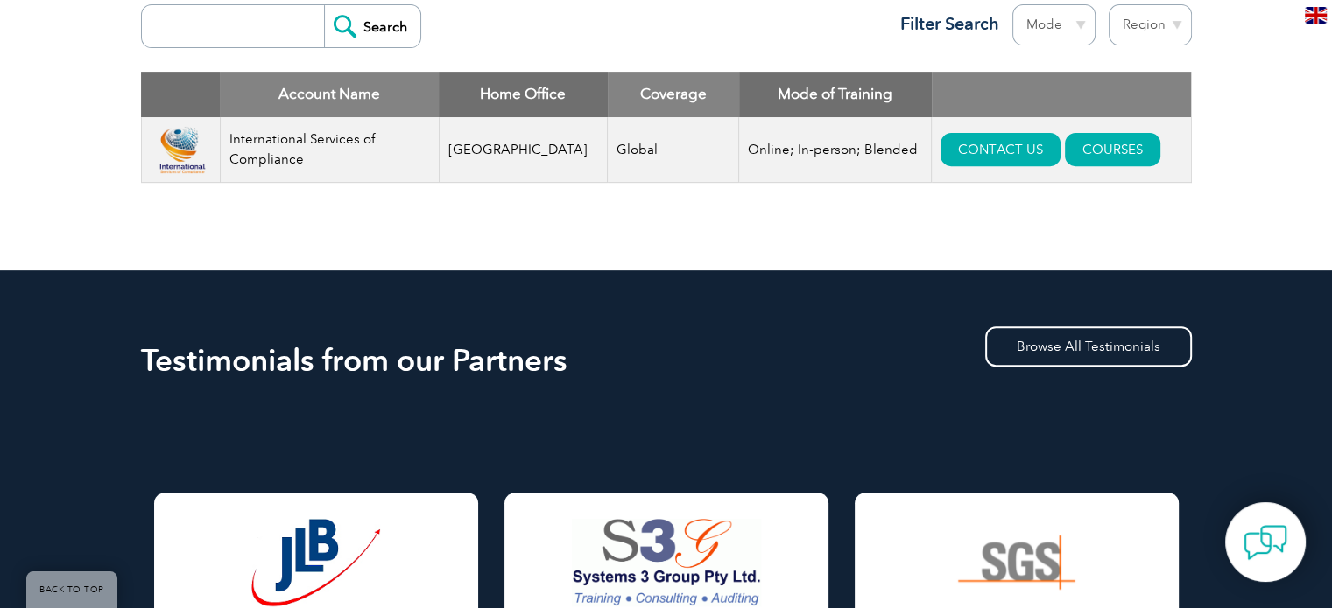
scroll to position [701, 0]
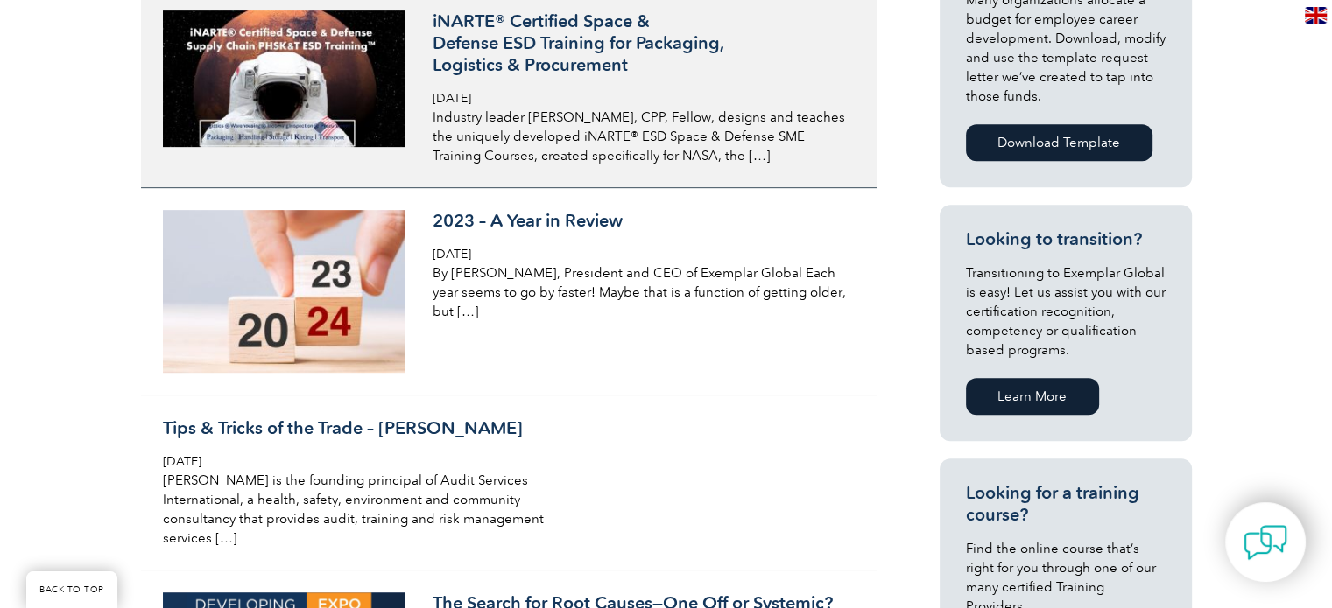
scroll to position [1313, 0]
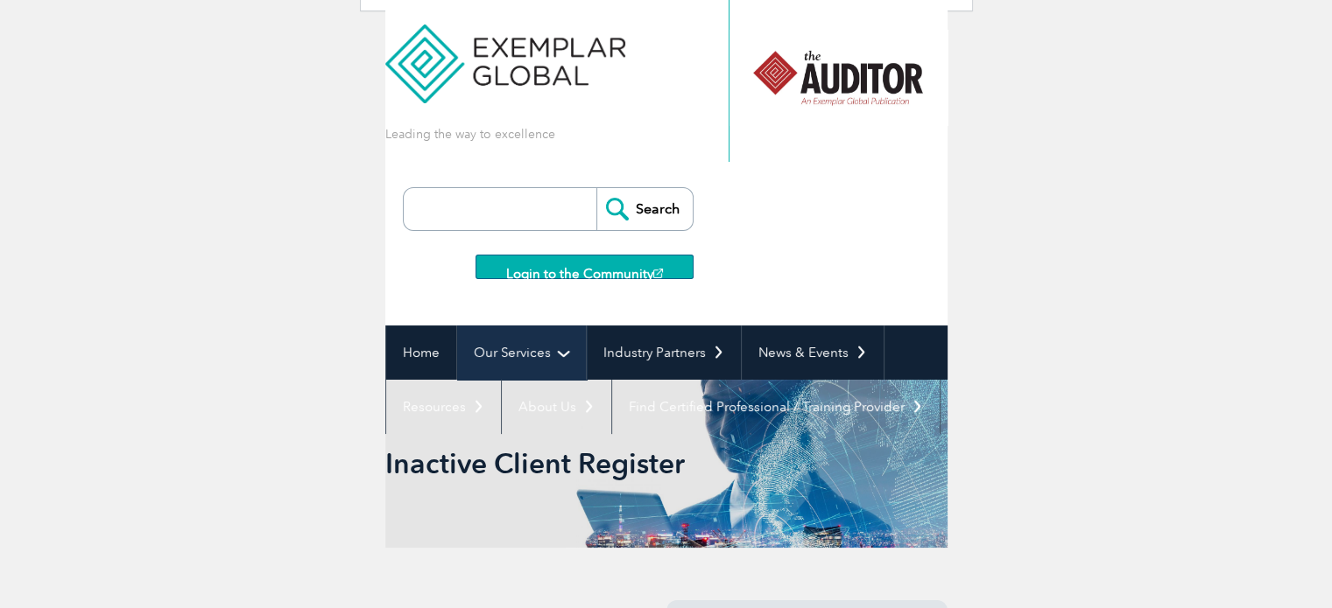
scroll to position [88, 0]
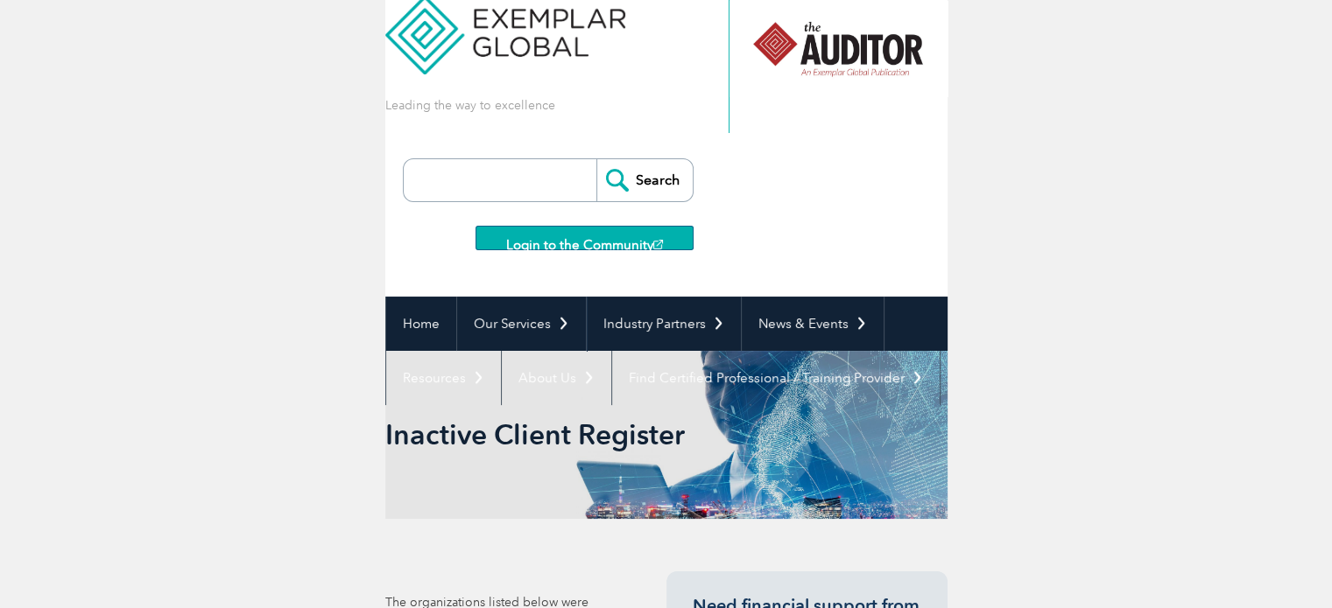
click at [507, 178] on input "search" at bounding box center [504, 180] width 184 height 42
type input "INTERNATIONAL SERVICES OF COMPLIANCE"
click at [649, 171] on input "Search" at bounding box center [644, 180] width 96 height 42
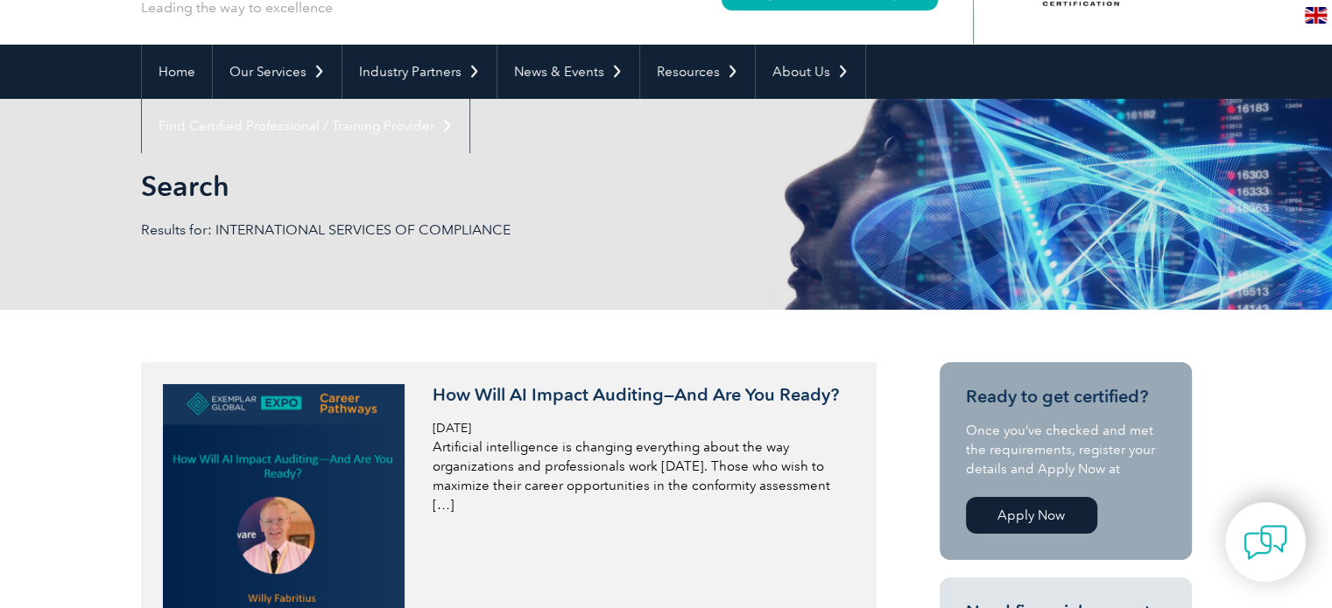
scroll to position [438, 0]
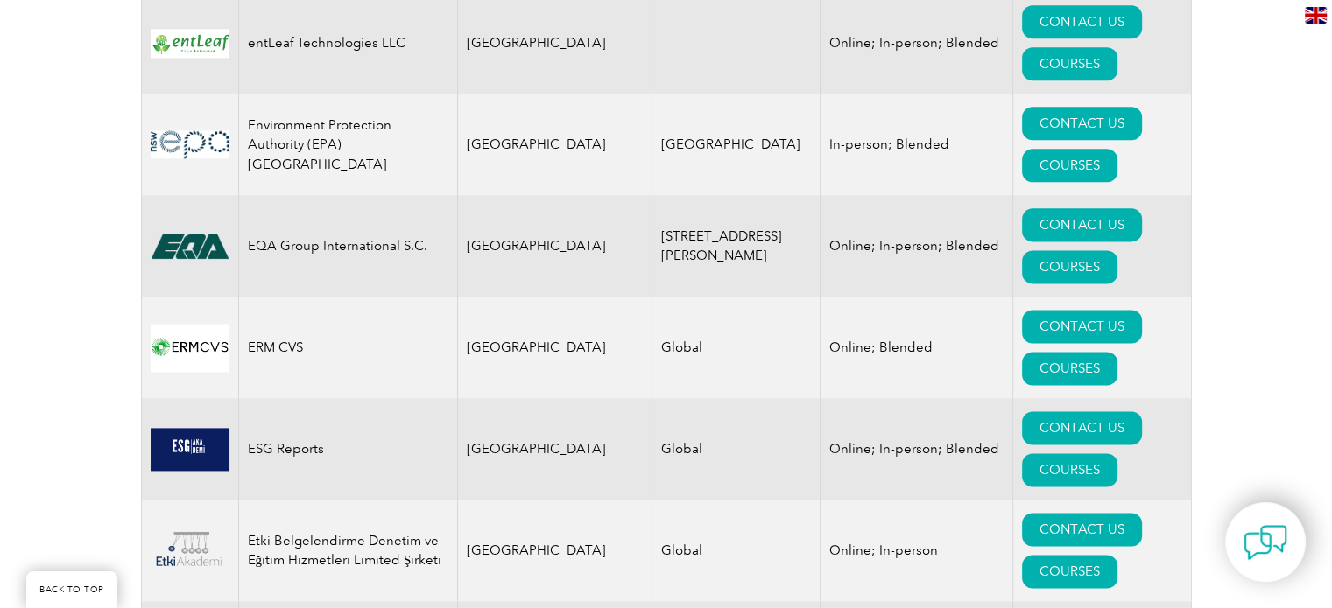
scroll to position [8911, 0]
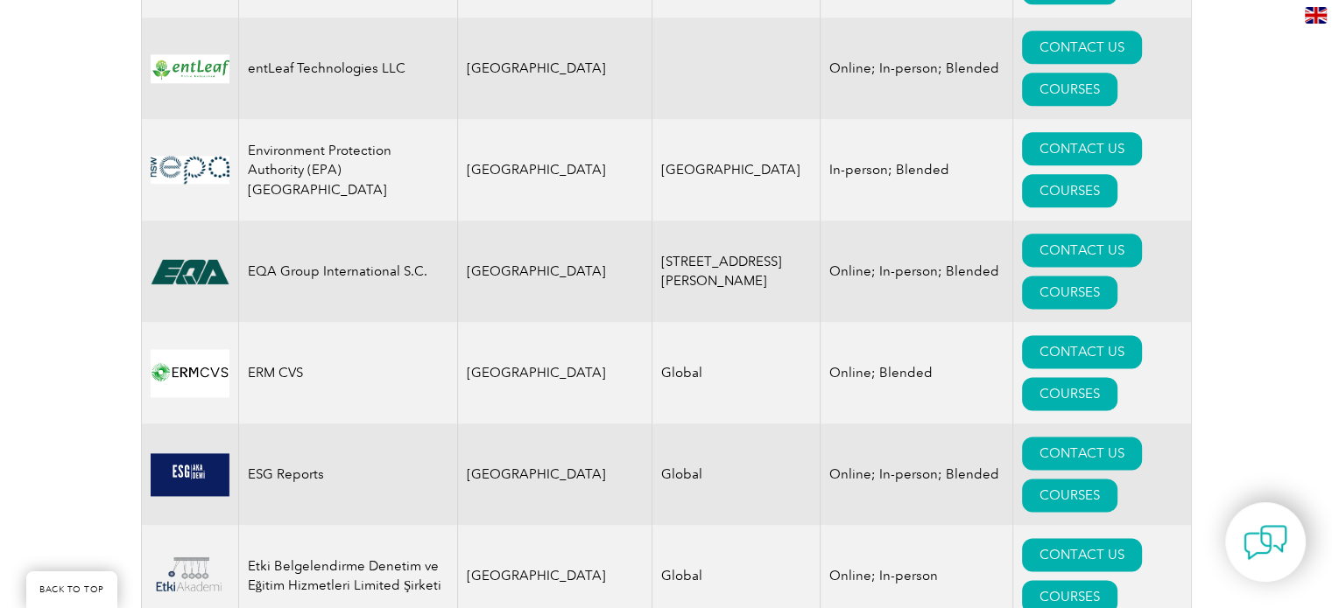
drag, startPoint x: 338, startPoint y: 97, endPoint x: 209, endPoint y: 90, distance: 128.9
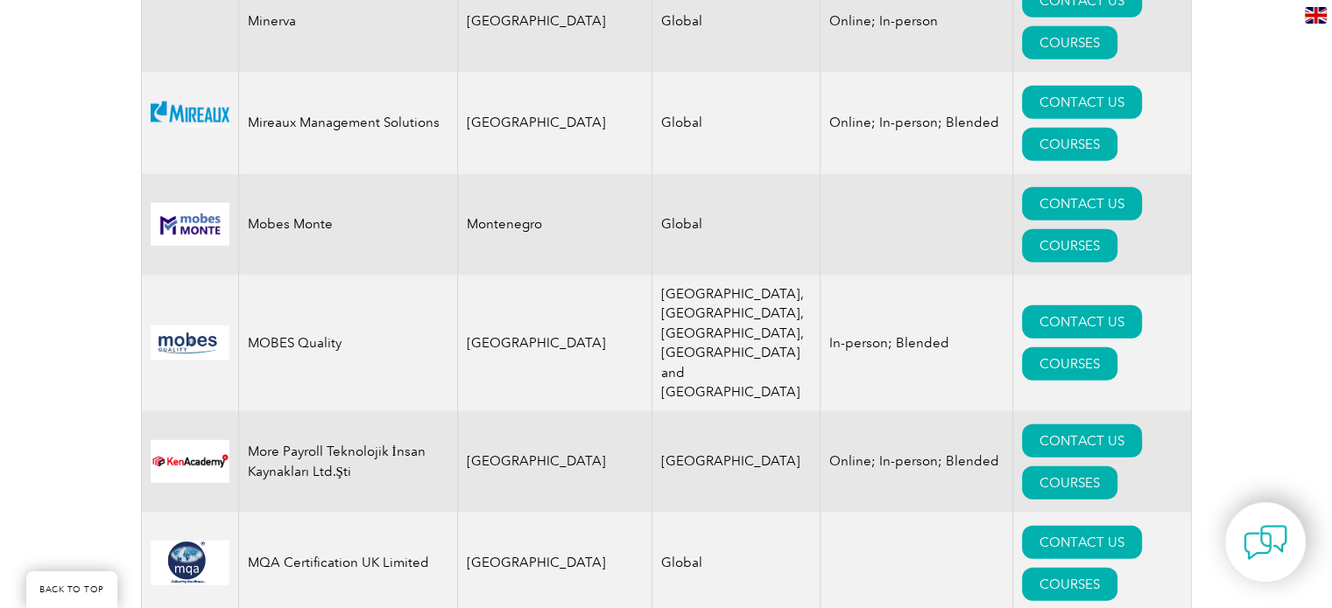
scroll to position [17841, 0]
